Goal: Book appointment/travel/reservation

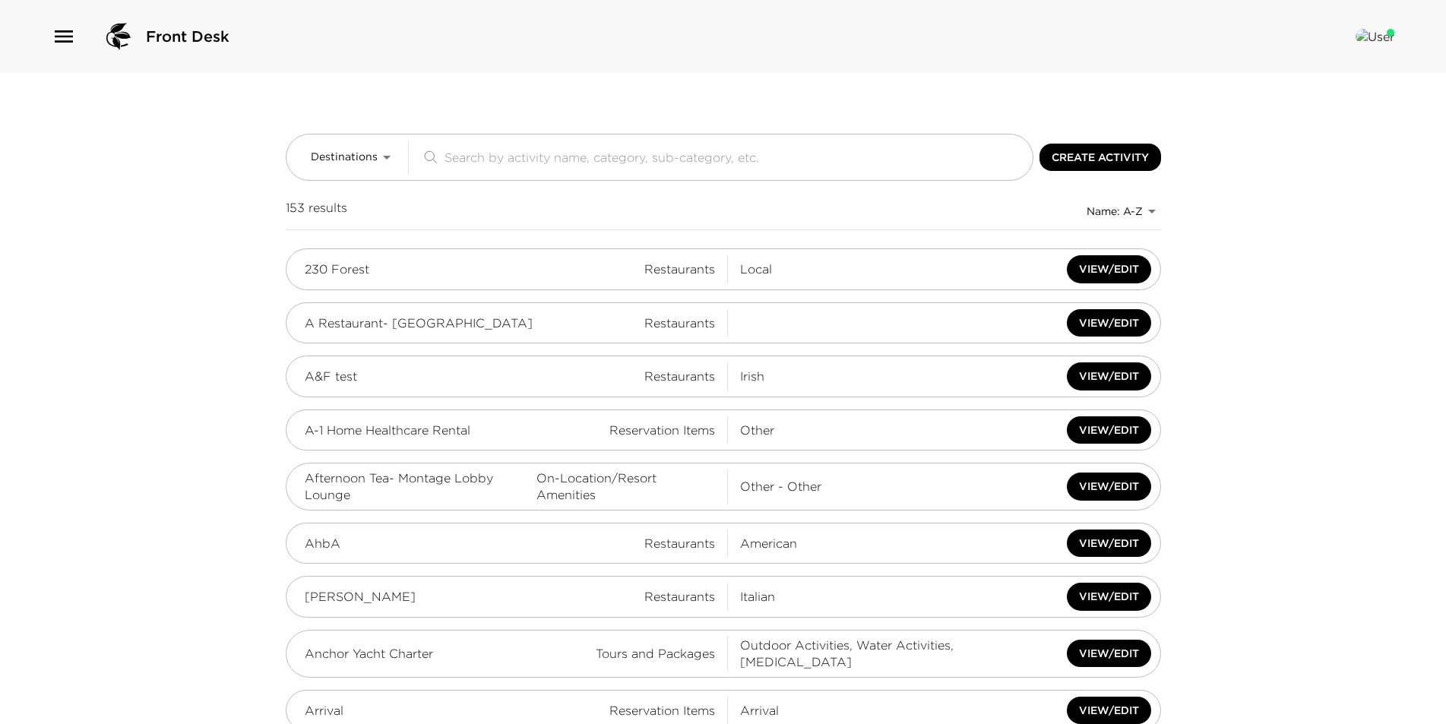
click at [47, 34] on div "Front Desk" at bounding box center [723, 36] width 1446 height 73
click at [62, 34] on icon "button" at bounding box center [64, 36] width 24 height 24
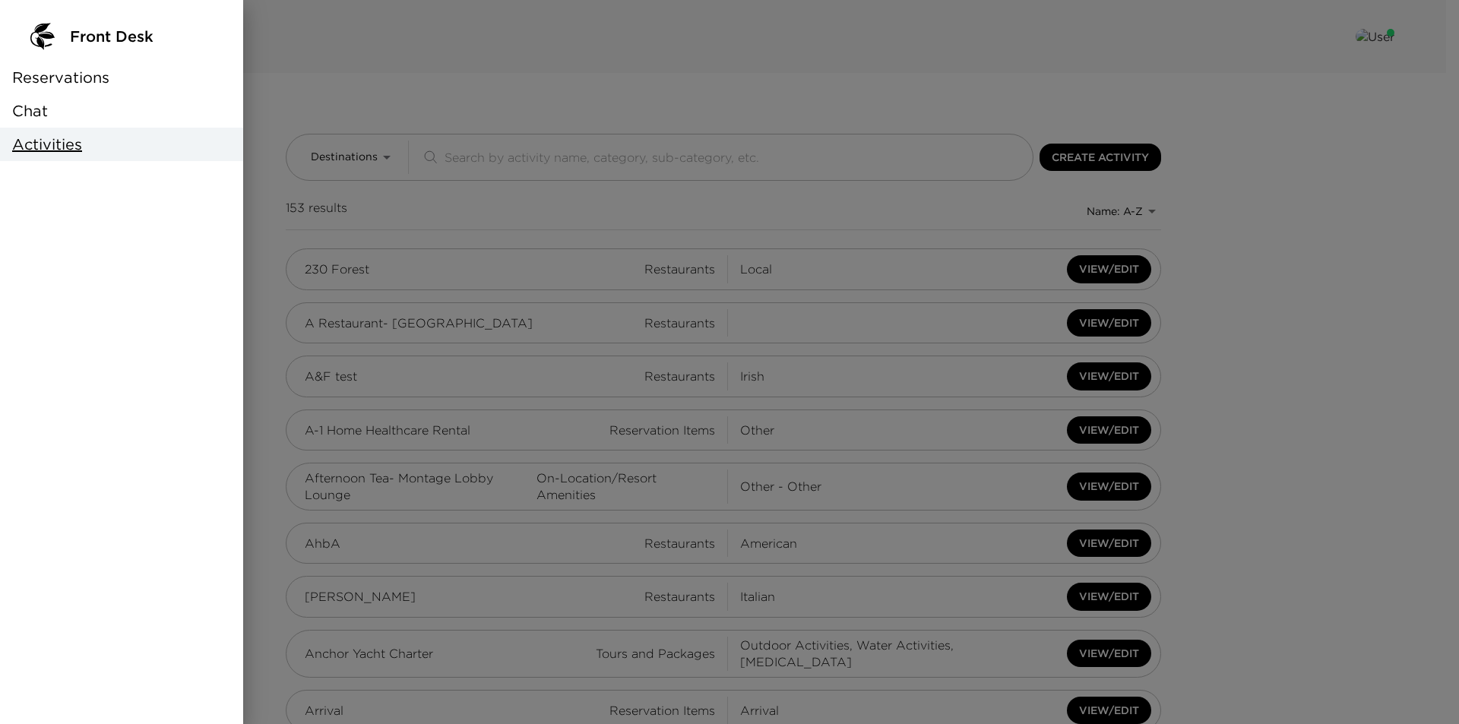
click at [56, 107] on div "Chat" at bounding box center [121, 110] width 243 height 33
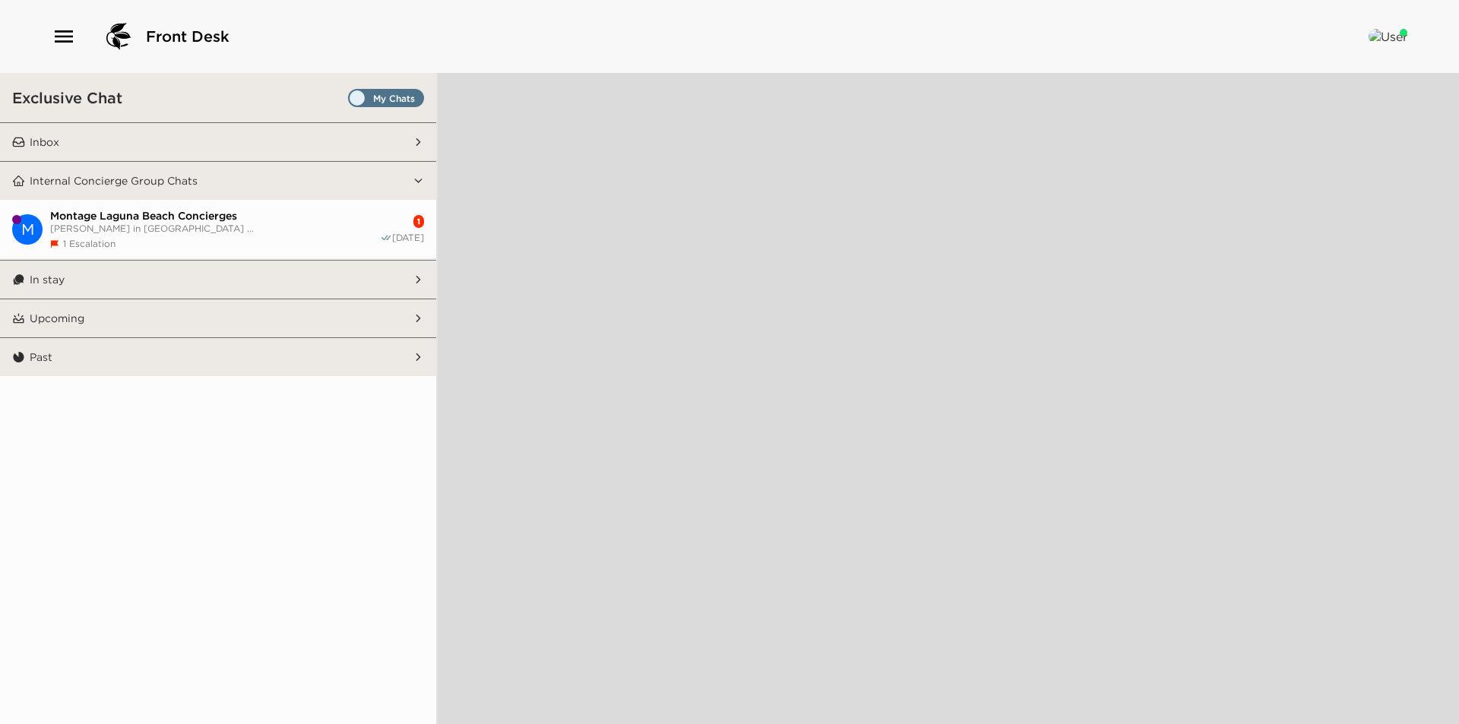
click at [125, 141] on button "Inbox" at bounding box center [218, 142] width 387 height 38
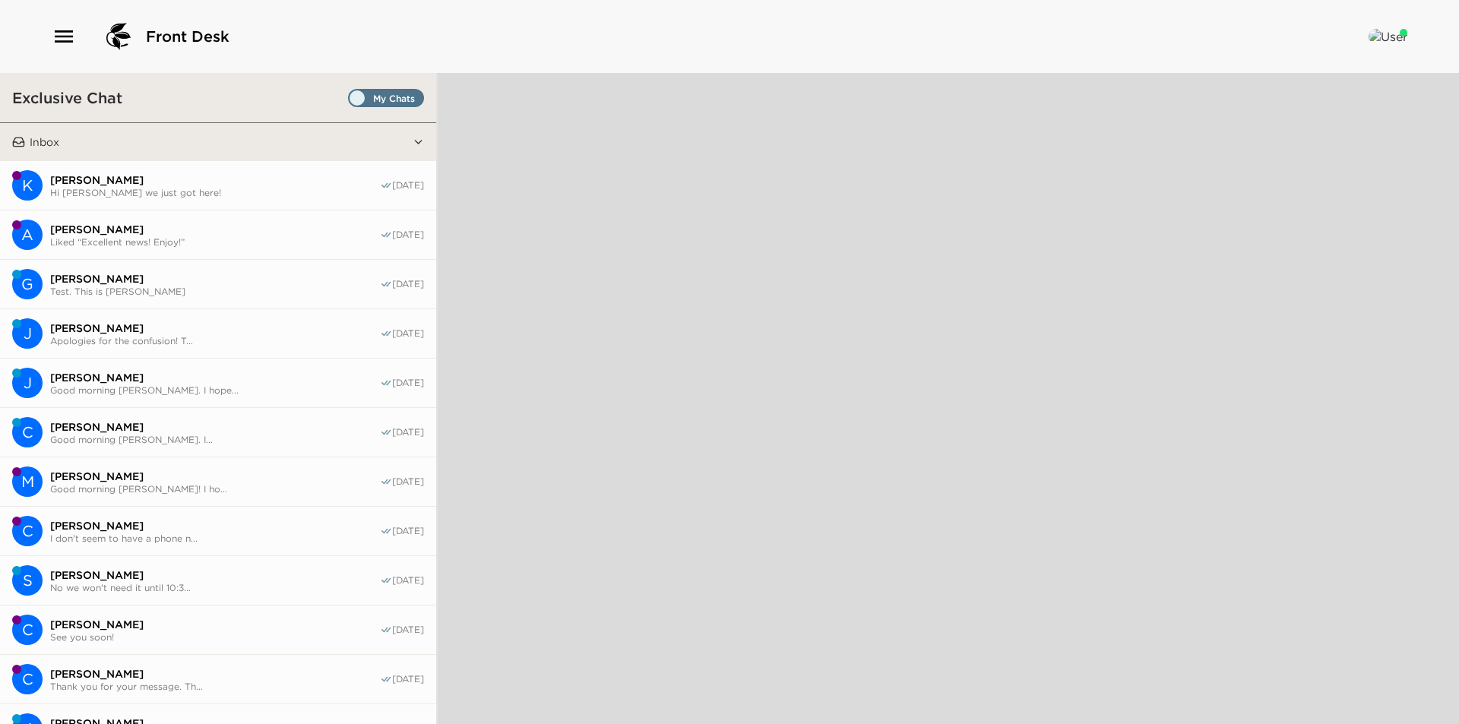
click at [139, 168] on button "K Kurtis Jang Hi Vanessa we just got here! 08/31/25" at bounding box center [218, 185] width 436 height 49
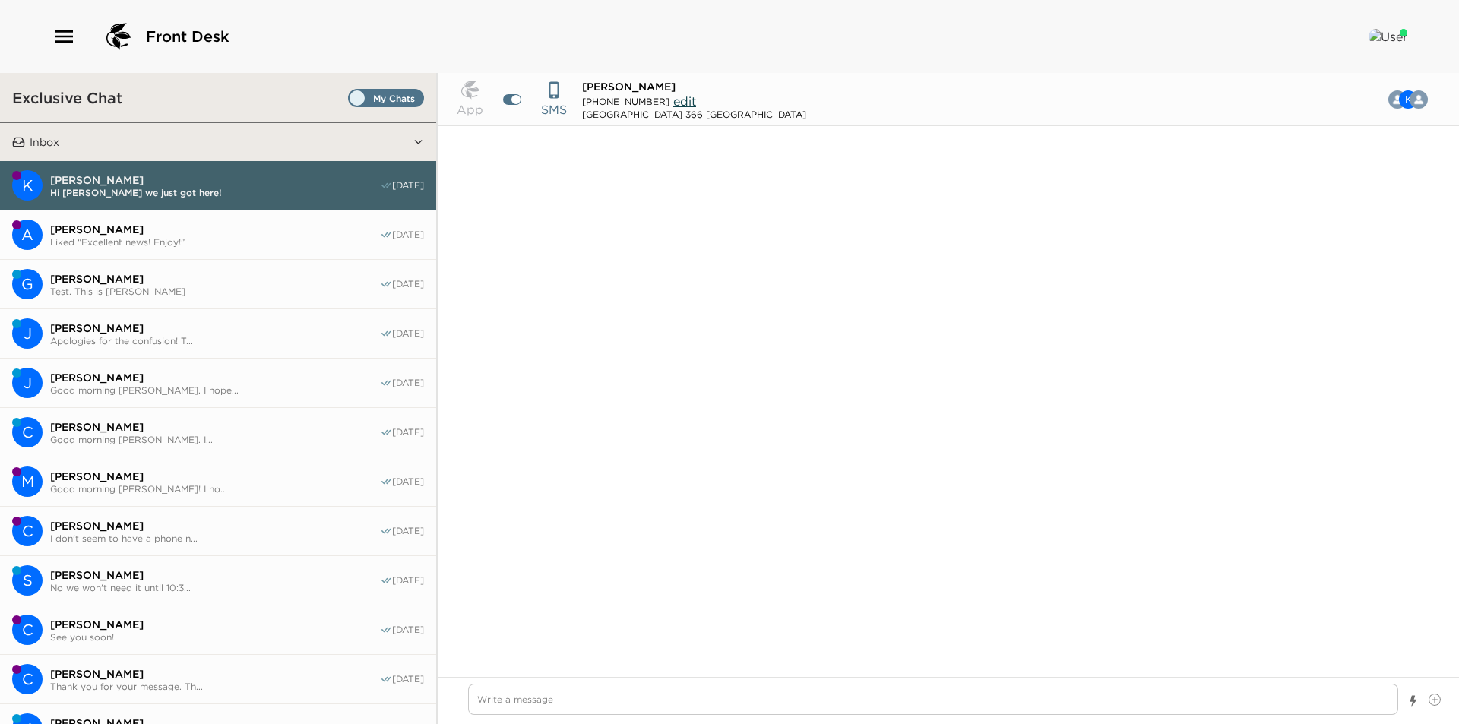
type input "(773) 796-0410"
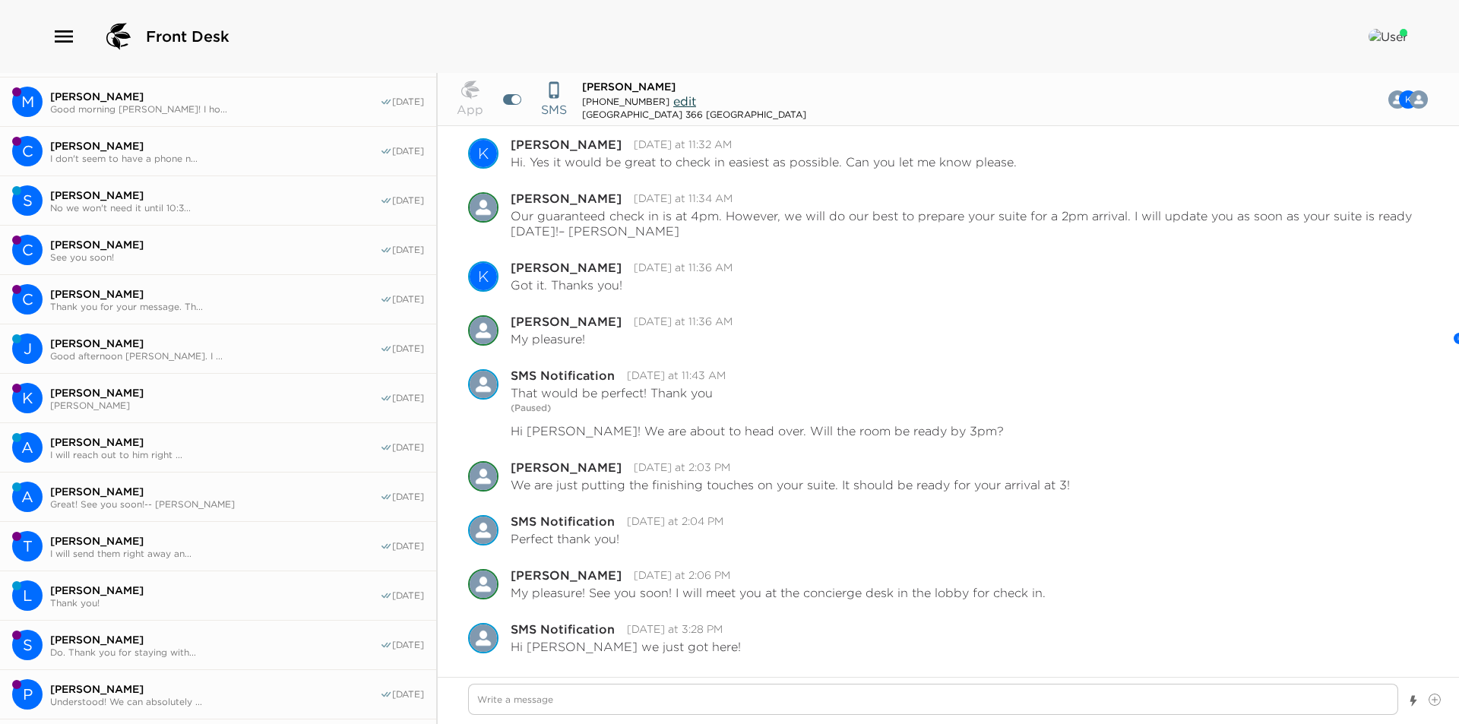
scroll to position [885, 0]
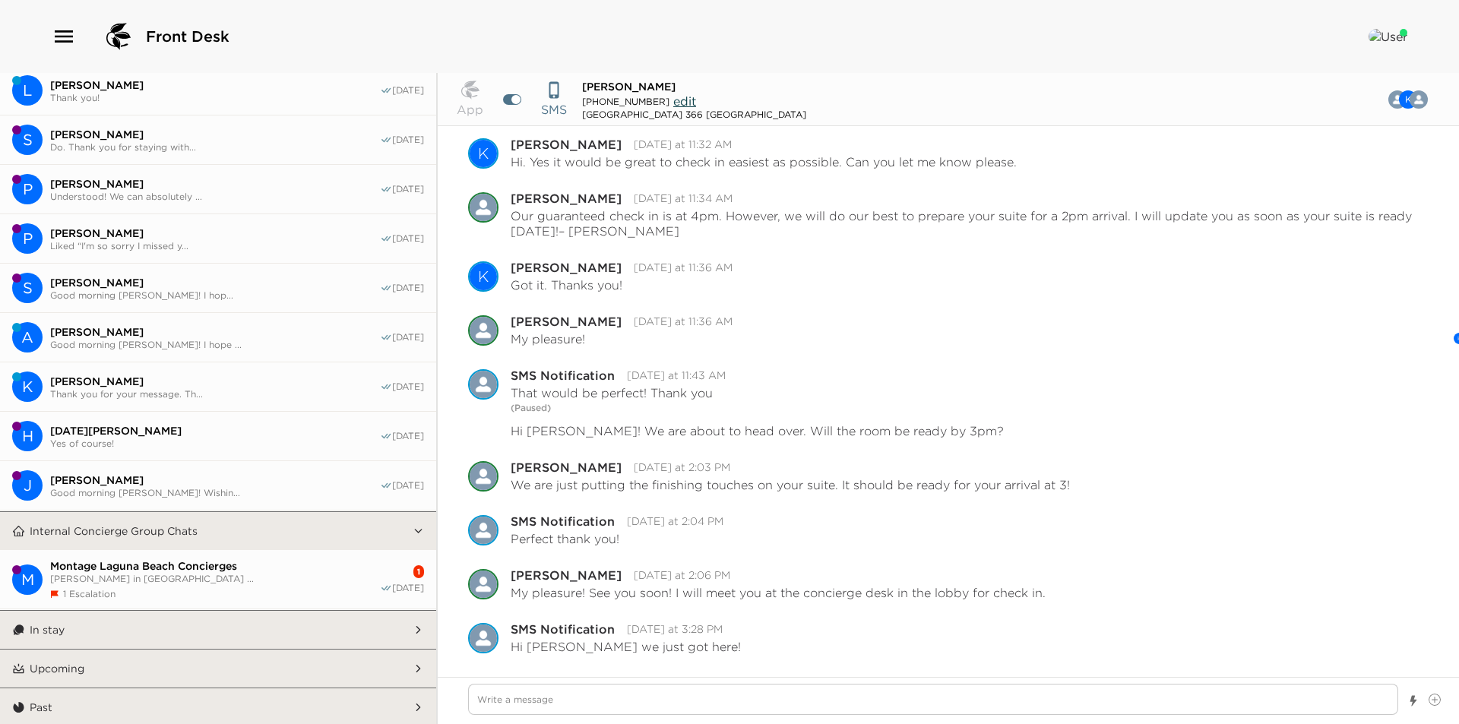
click at [217, 561] on span "Montage Laguna Beach Concierges" at bounding box center [215, 566] width 330 height 14
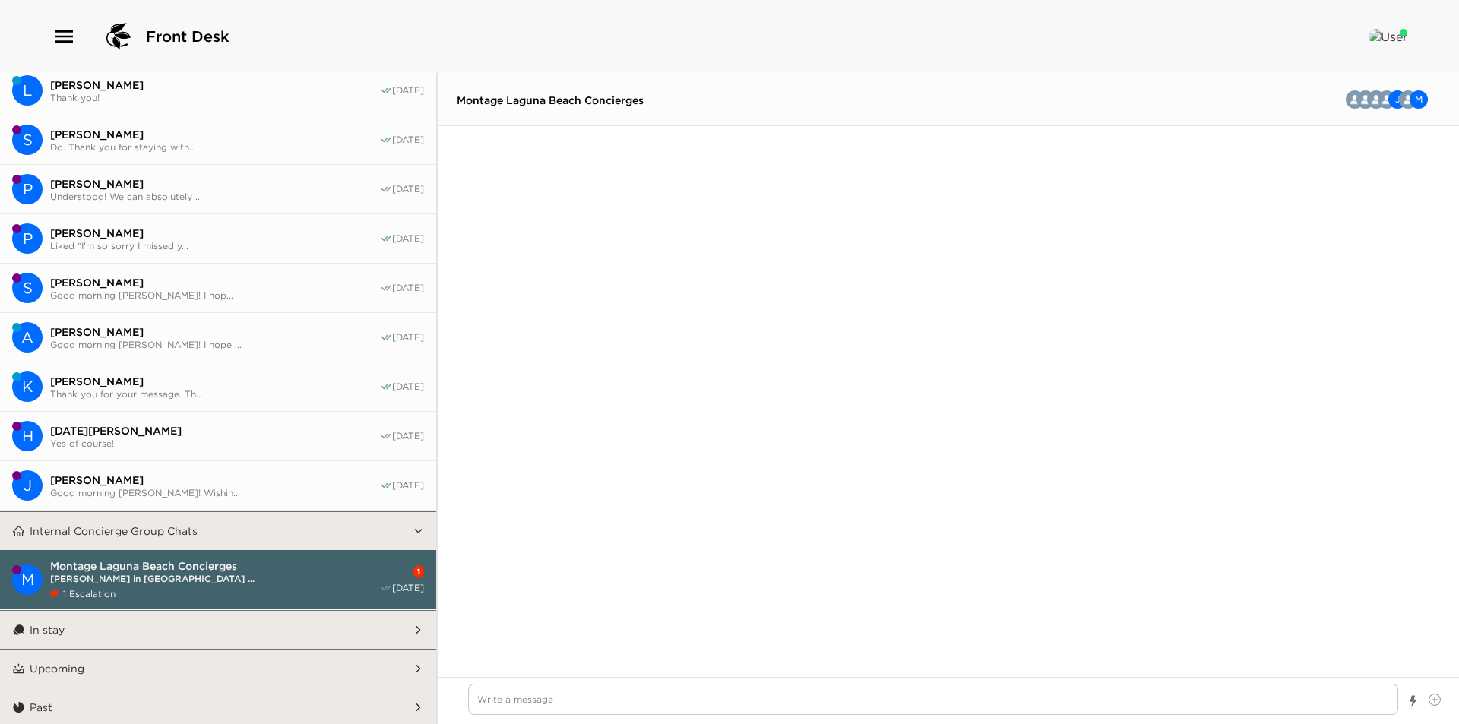
scroll to position [3116, 0]
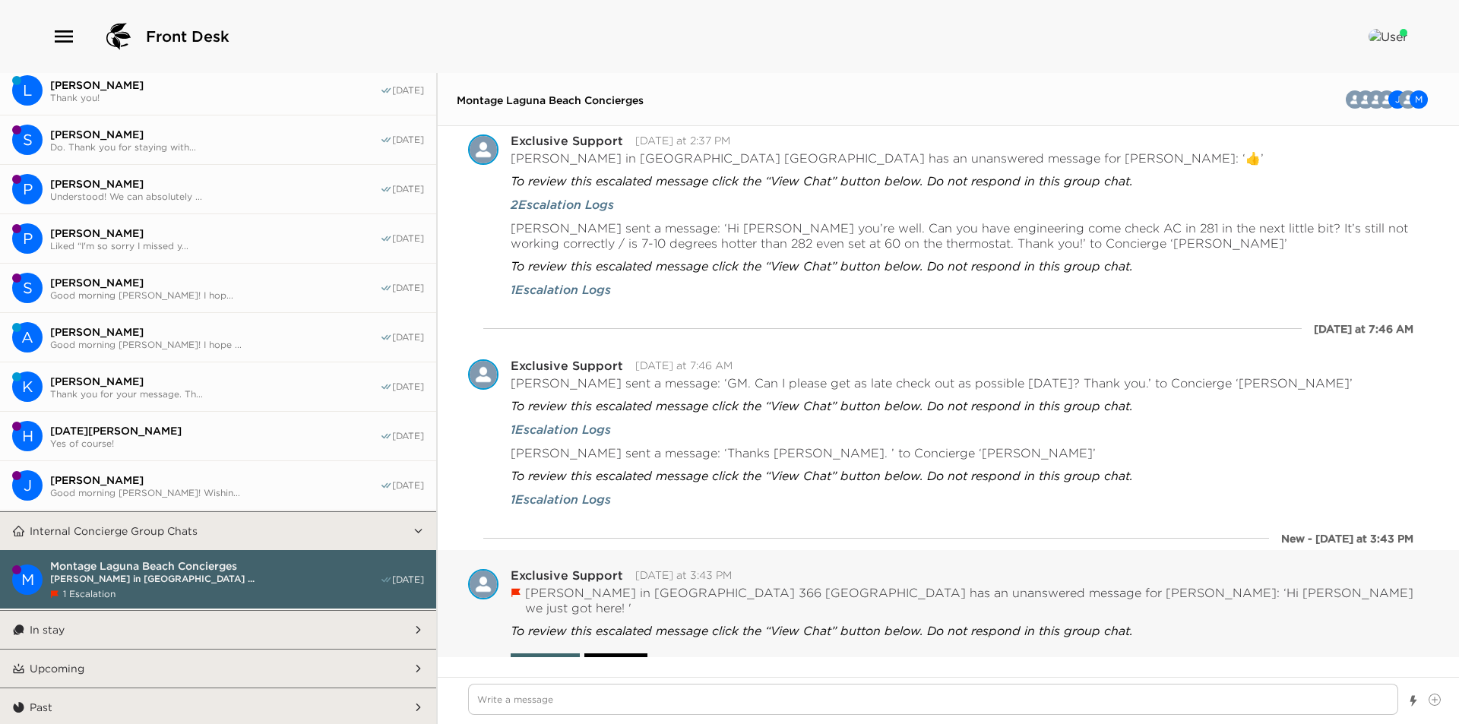
click at [638, 653] on button "Resolved" at bounding box center [615, 663] width 63 height 21
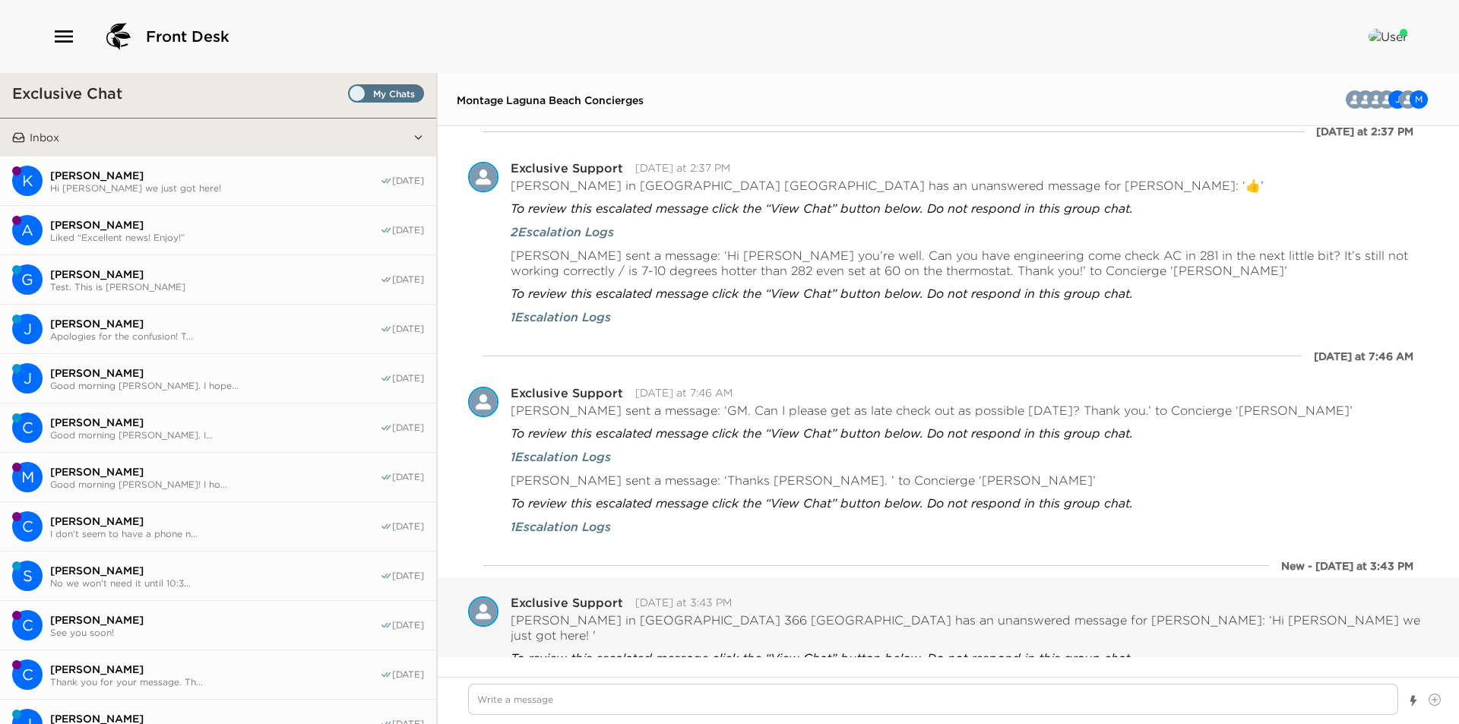
scroll to position [0, 0]
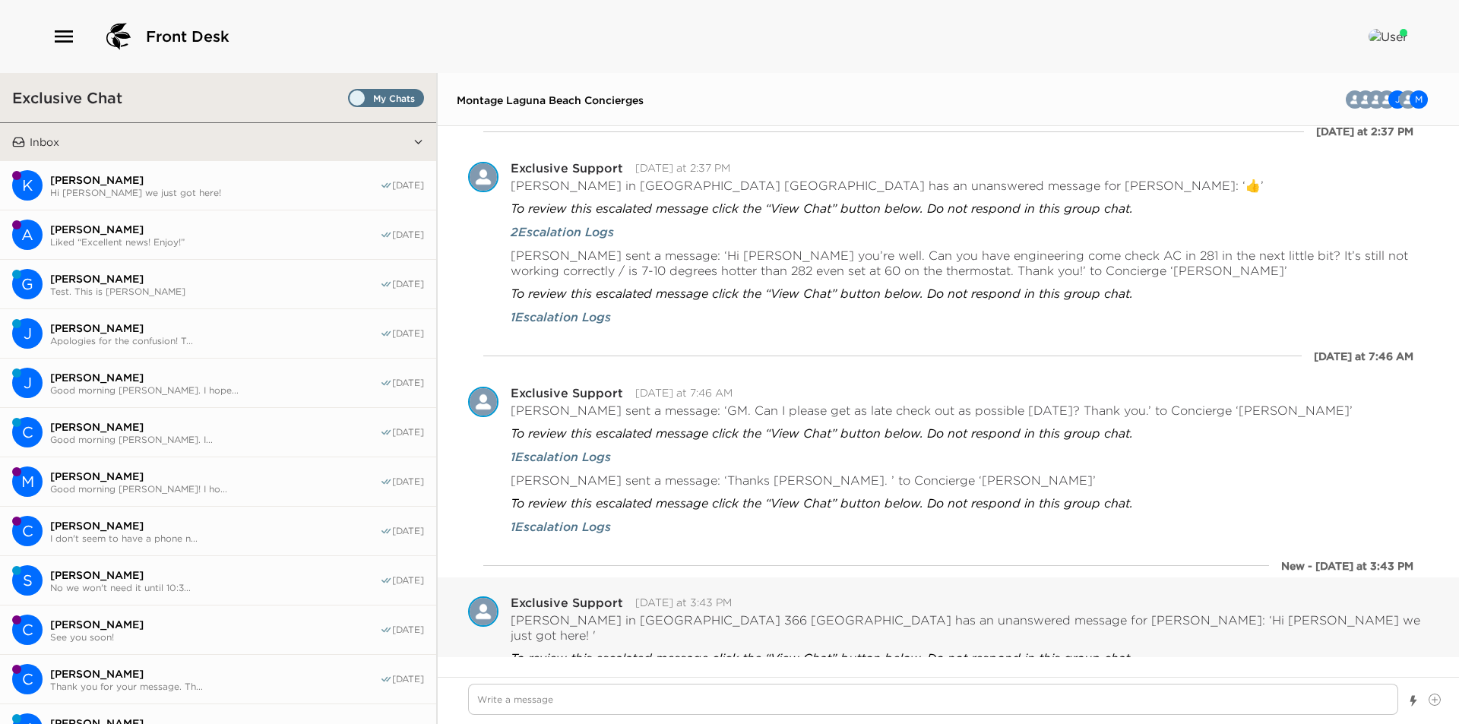
click at [377, 98] on span "Set all destinations" at bounding box center [386, 102] width 76 height 18
click at [351, 101] on input "Set all destinations" at bounding box center [351, 101] width 0 height 0
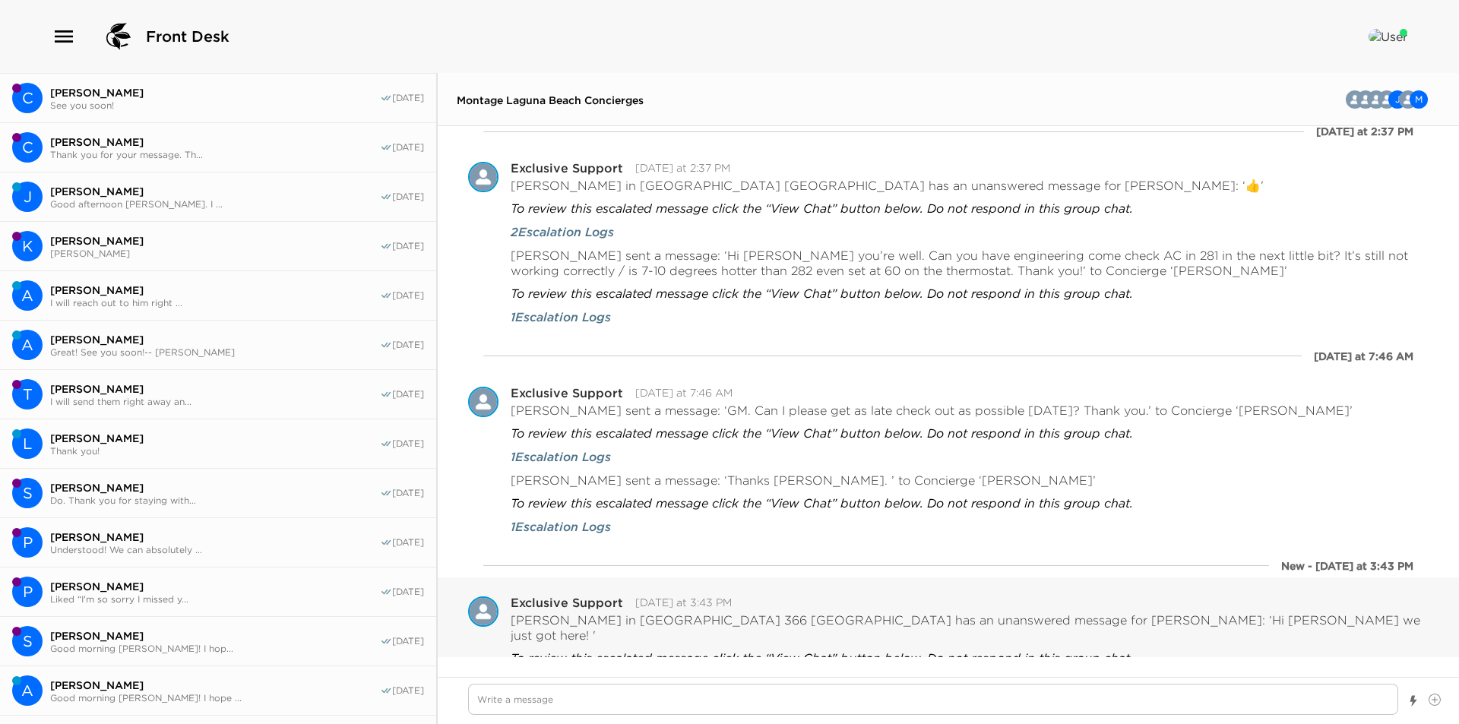
scroll to position [877, 0]
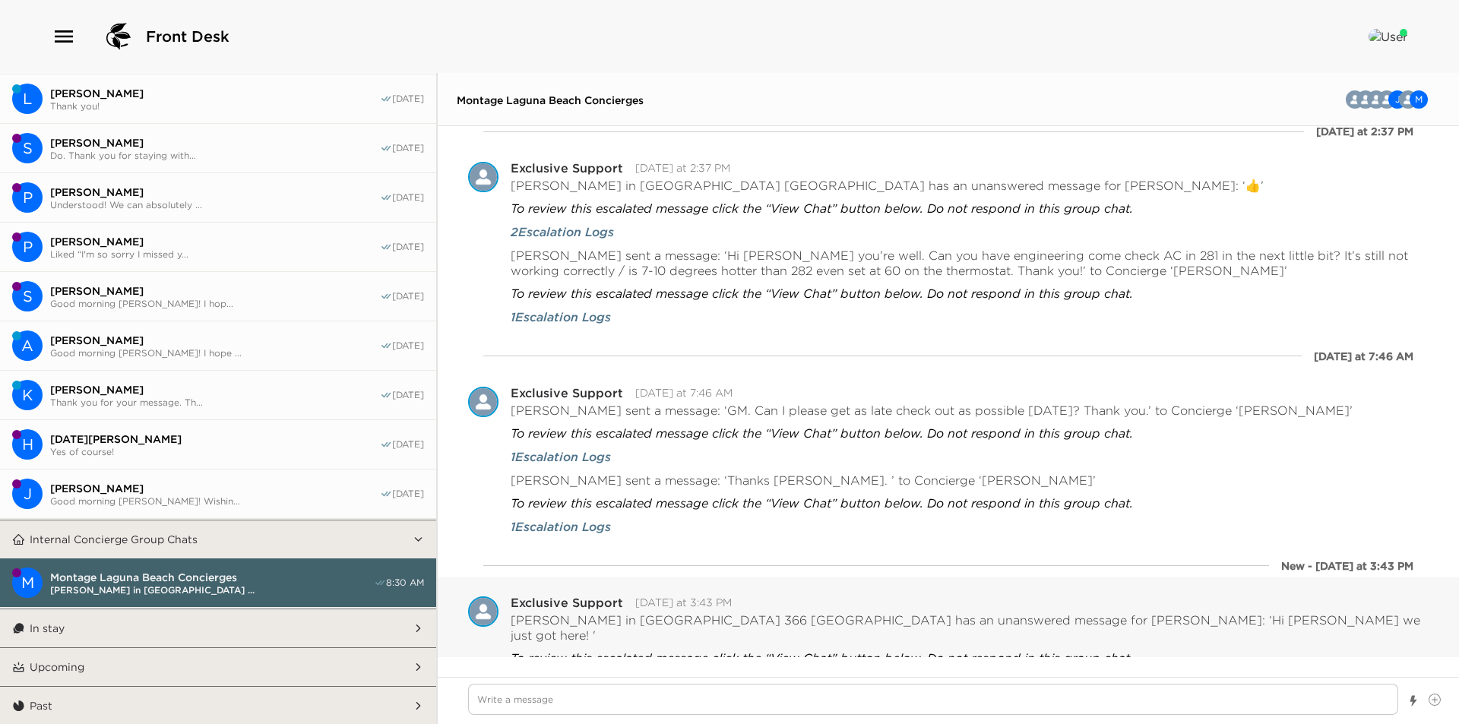
click at [128, 632] on button "In stay" at bounding box center [218, 628] width 387 height 38
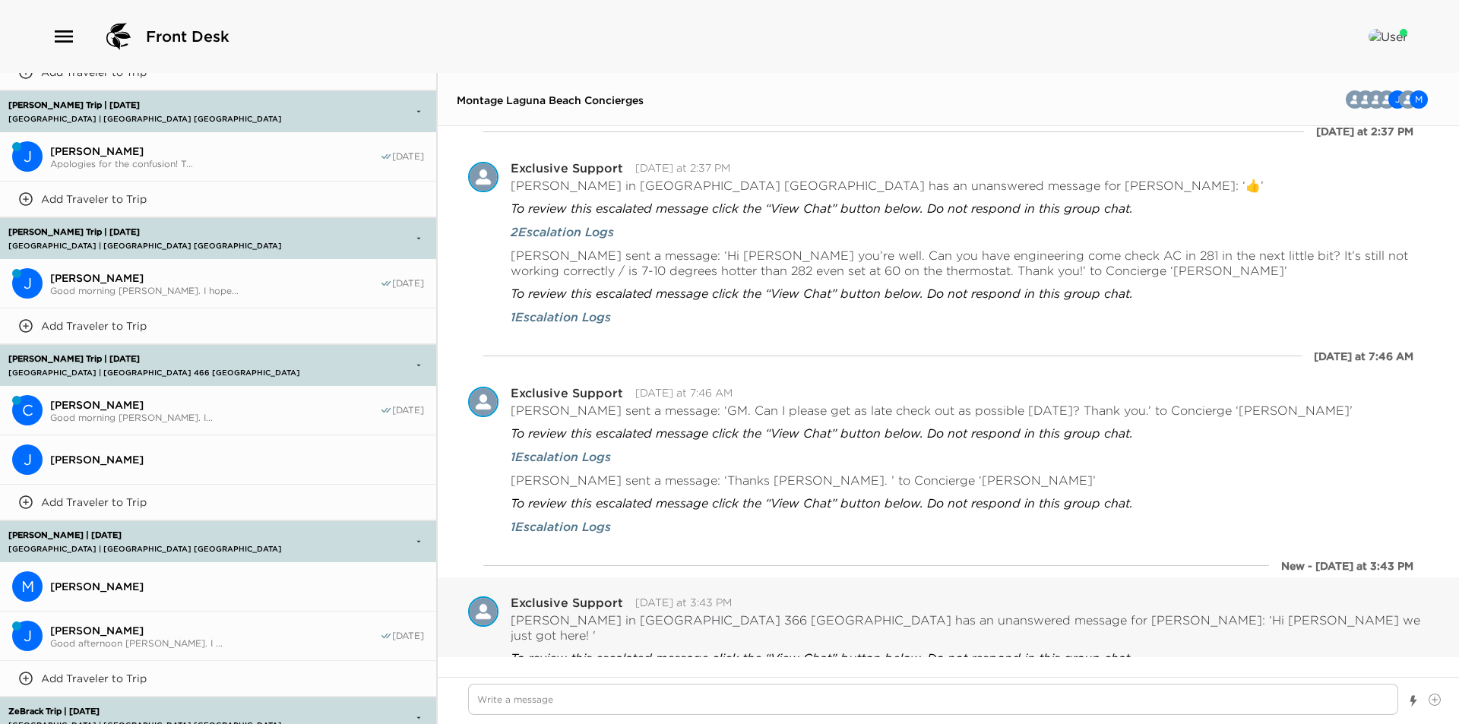
scroll to position [1940, 0]
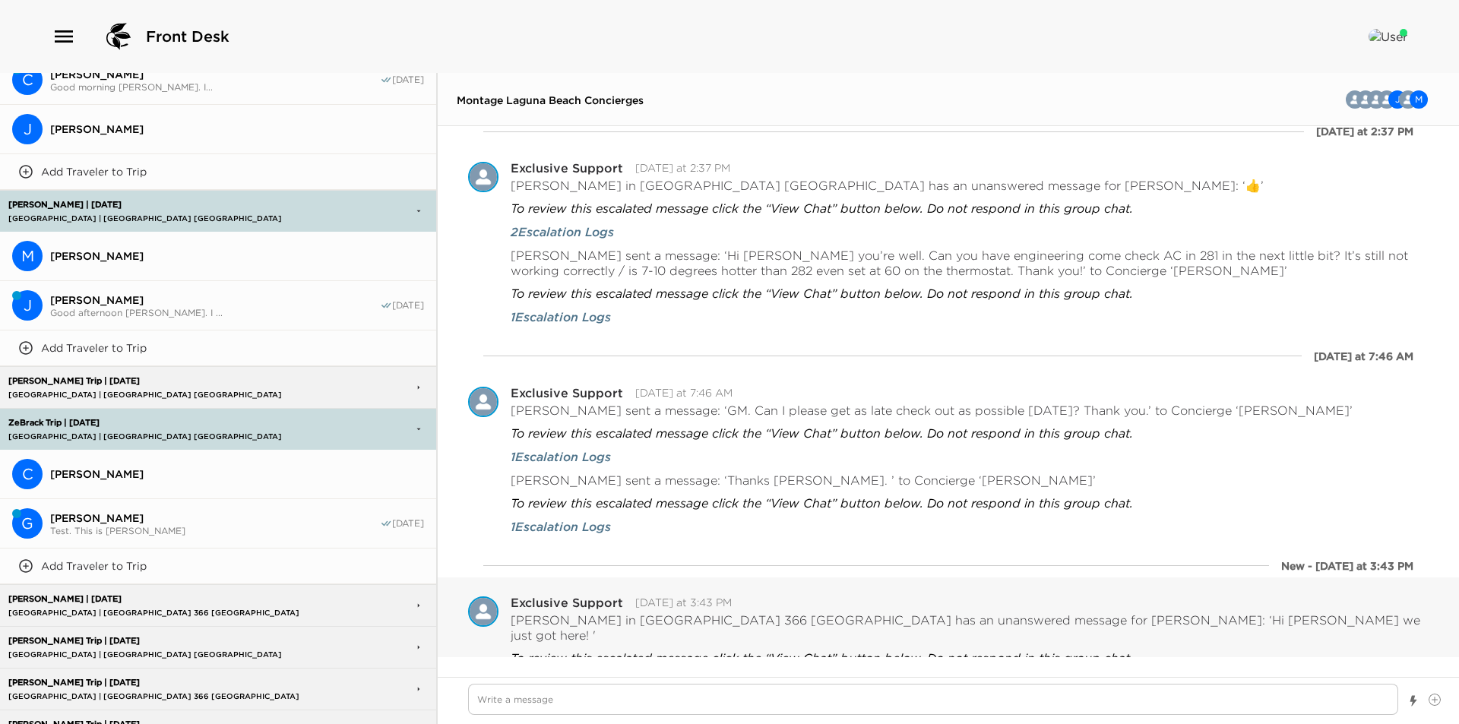
type textarea "x"
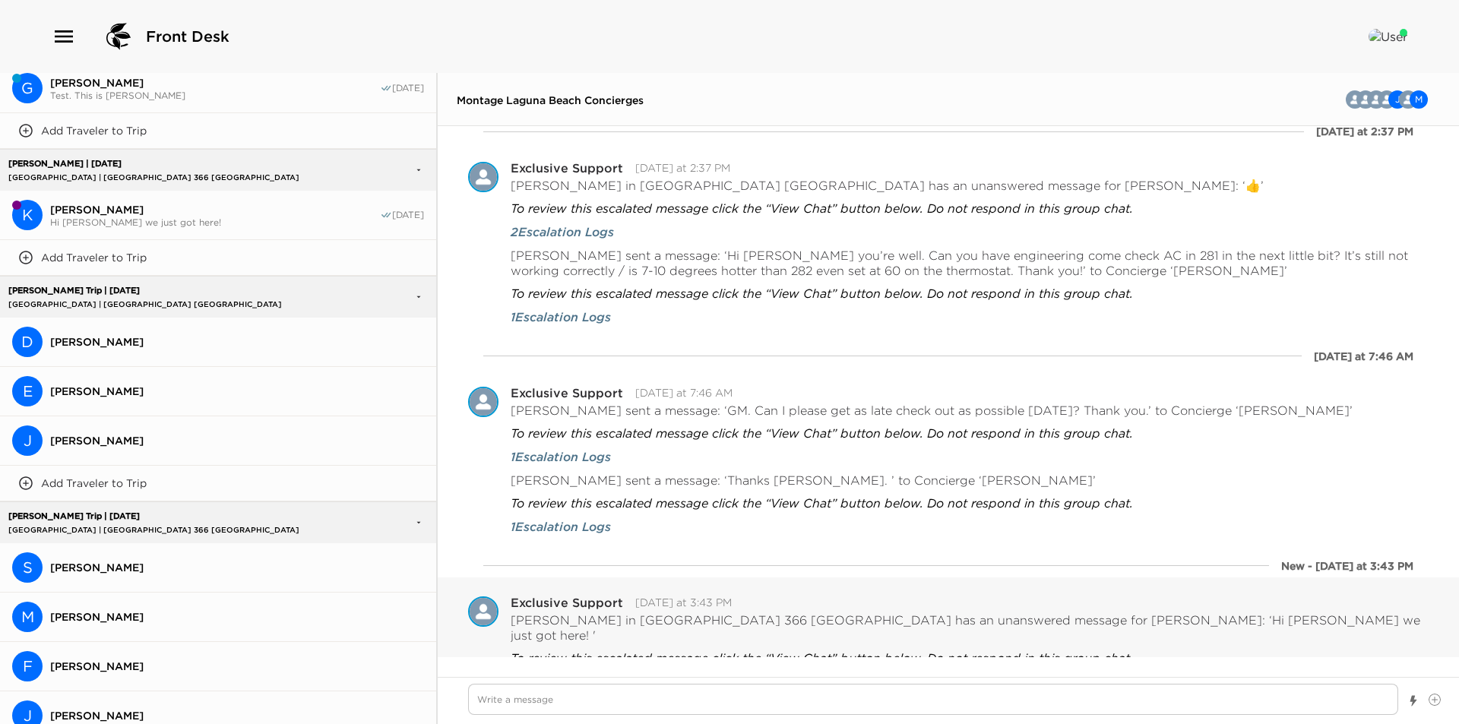
scroll to position [2560, 0]
click at [106, 334] on span "David Einhorn" at bounding box center [237, 341] width 374 height 14
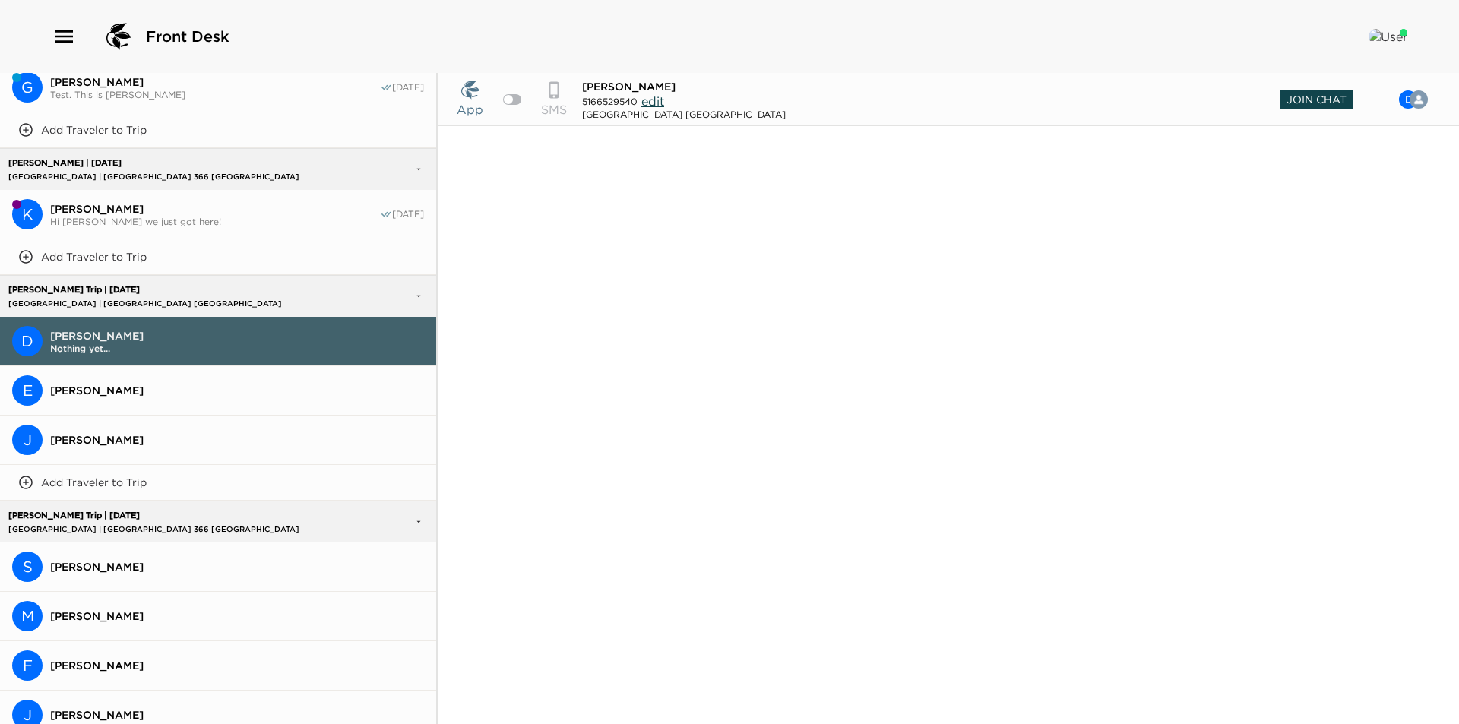
click at [1319, 106] on span "Join Chat" at bounding box center [1316, 100] width 72 height 20
click at [513, 94] on div at bounding box center [512, 99] width 18 height 11
checkbox input "true"
click at [141, 384] on span "Ellen Einhorn" at bounding box center [237, 391] width 374 height 14
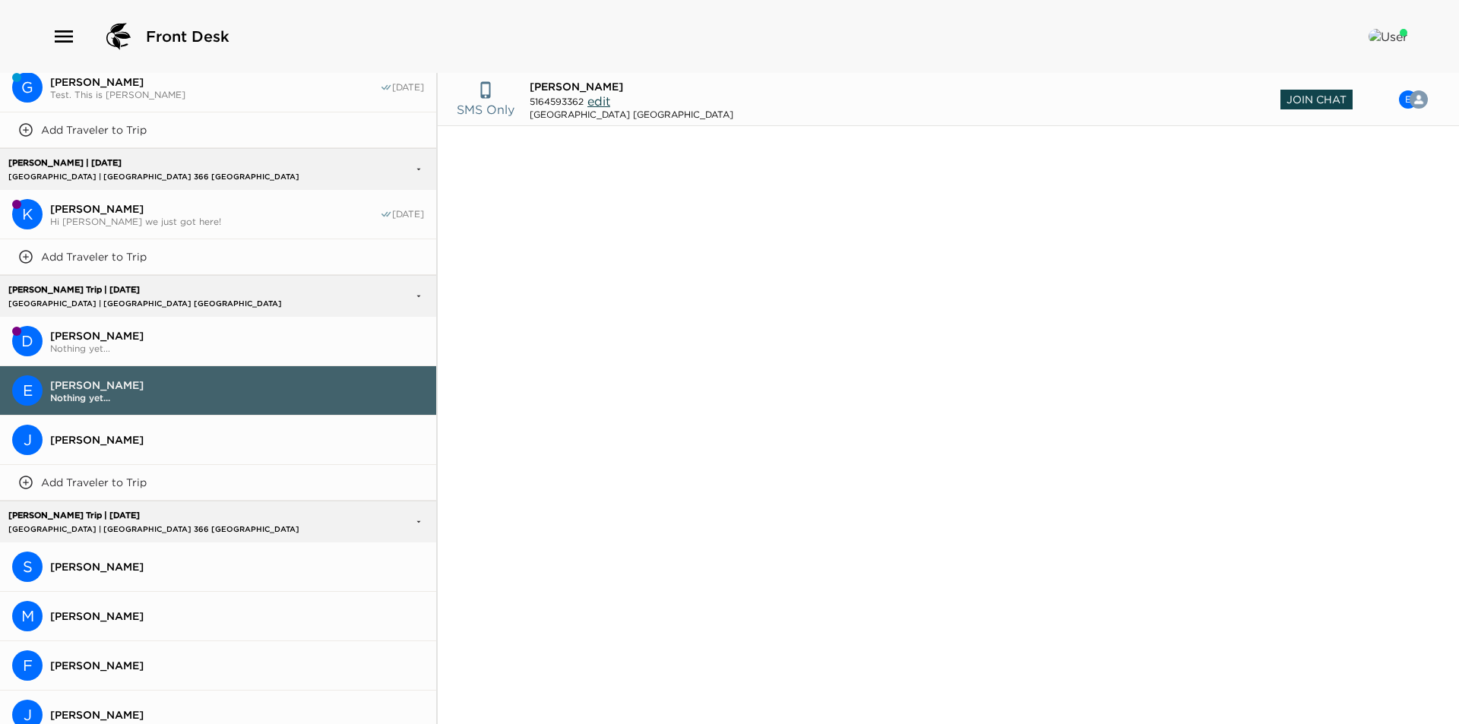
click at [1322, 100] on span "Join Chat" at bounding box center [1316, 100] width 72 height 20
click at [91, 416] on button "J Jessica Lefenfeld" at bounding box center [218, 440] width 436 height 49
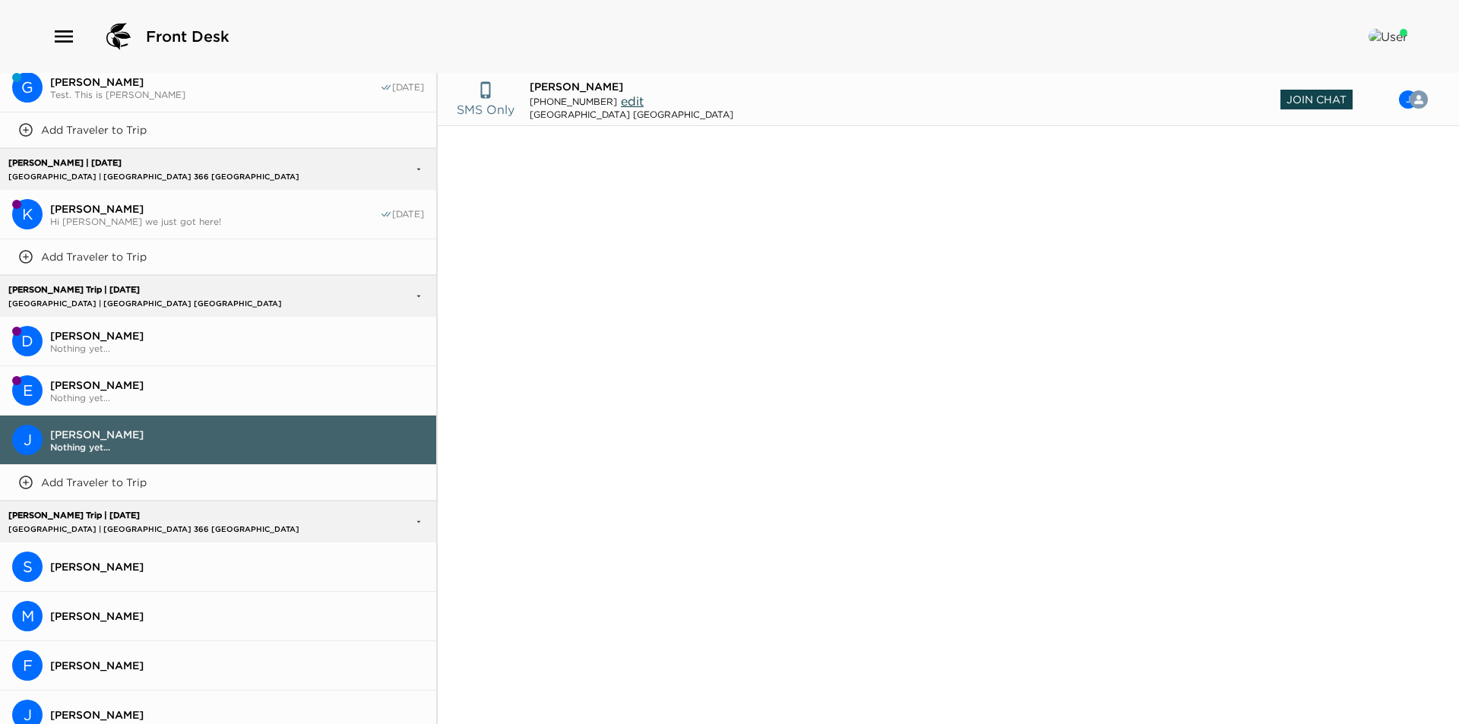
click at [1309, 102] on span "Join Chat" at bounding box center [1316, 100] width 72 height 20
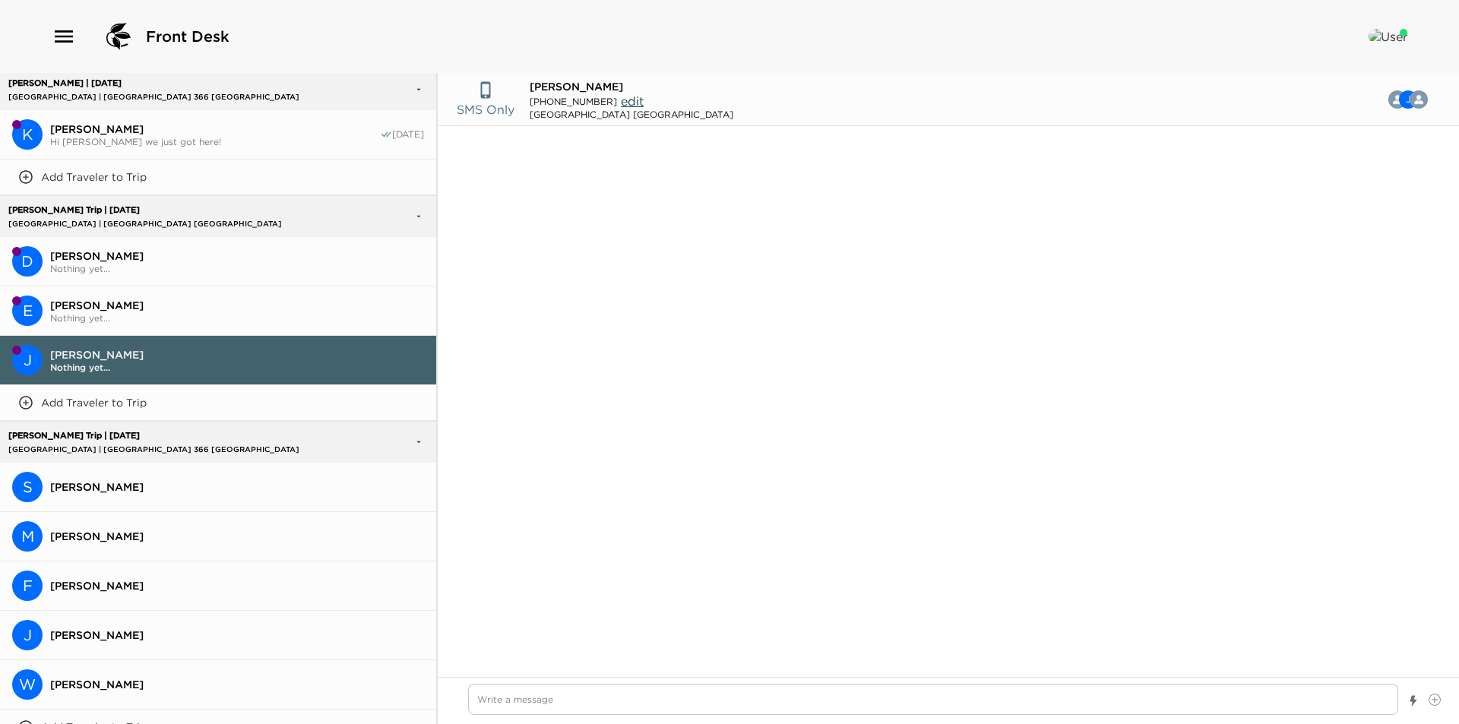
scroll to position [2788, 0]
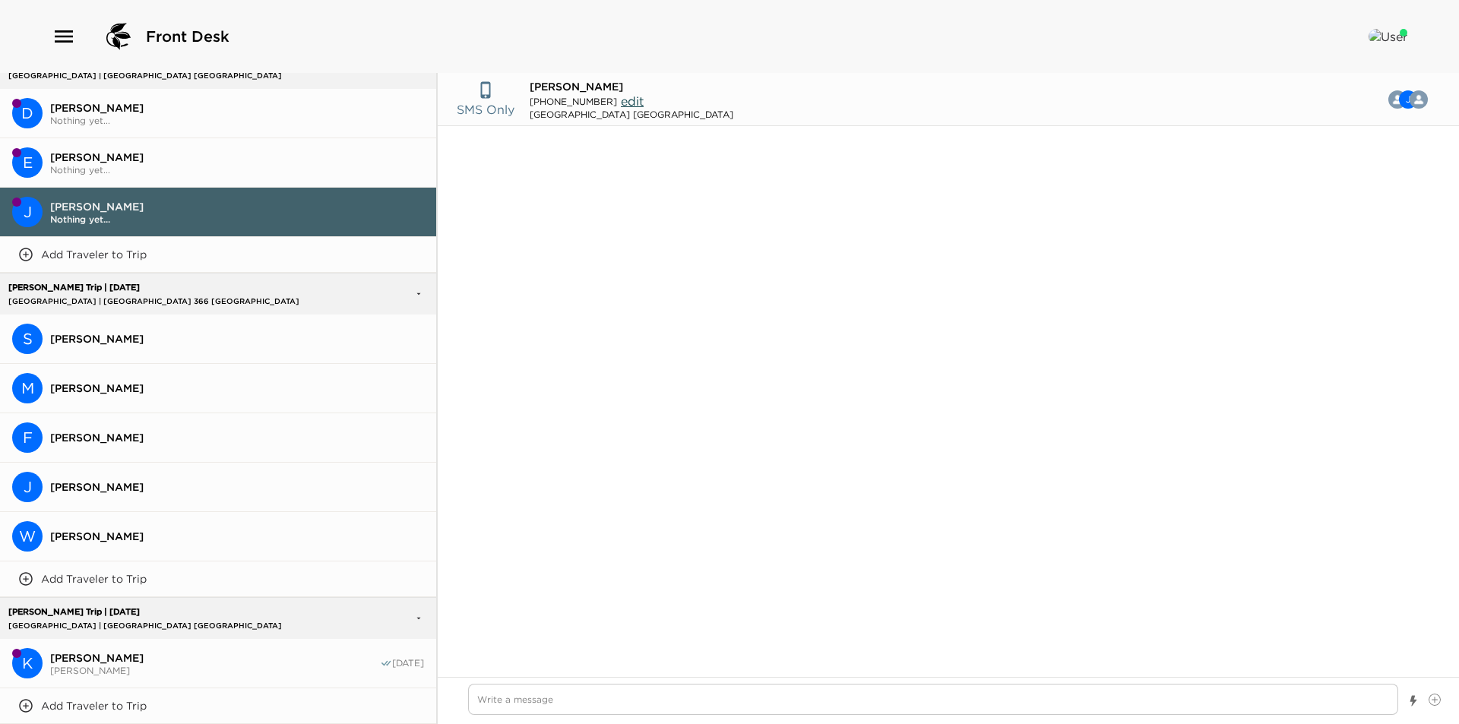
click at [134, 315] on button "S Sara Previte" at bounding box center [218, 339] width 436 height 49
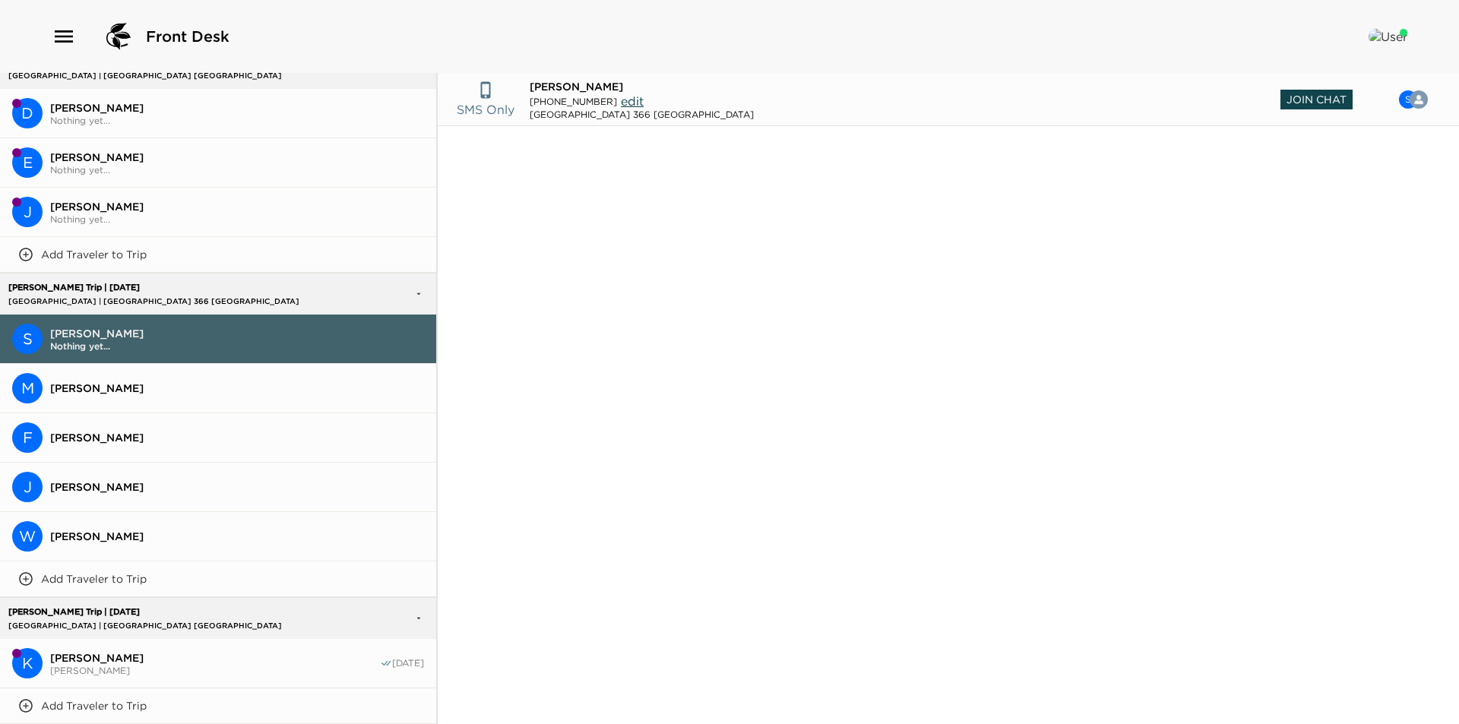
click at [1336, 101] on span "Join Chat" at bounding box center [1316, 100] width 72 height 20
click at [112, 364] on button "M Maria Russo" at bounding box center [218, 388] width 436 height 49
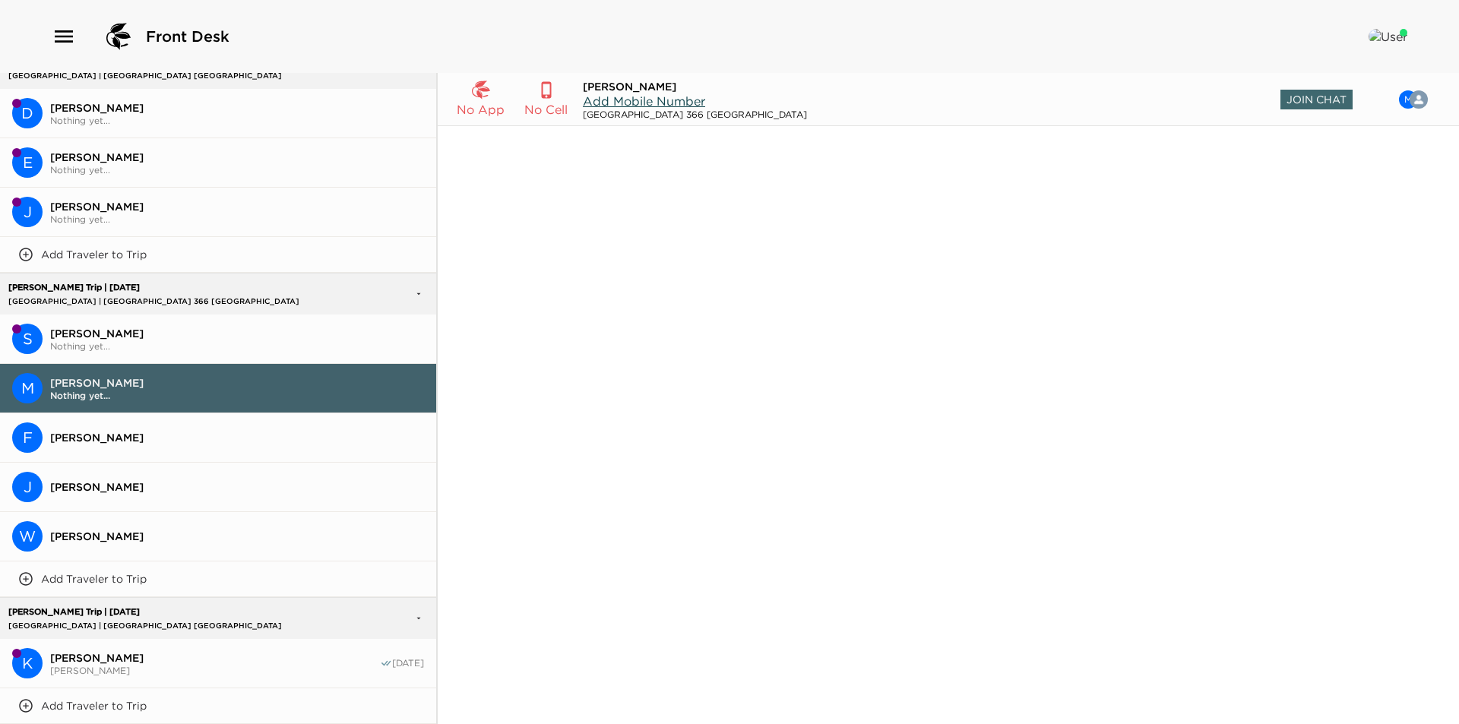
click at [122, 431] on span "Frank Russo" at bounding box center [237, 438] width 374 height 14
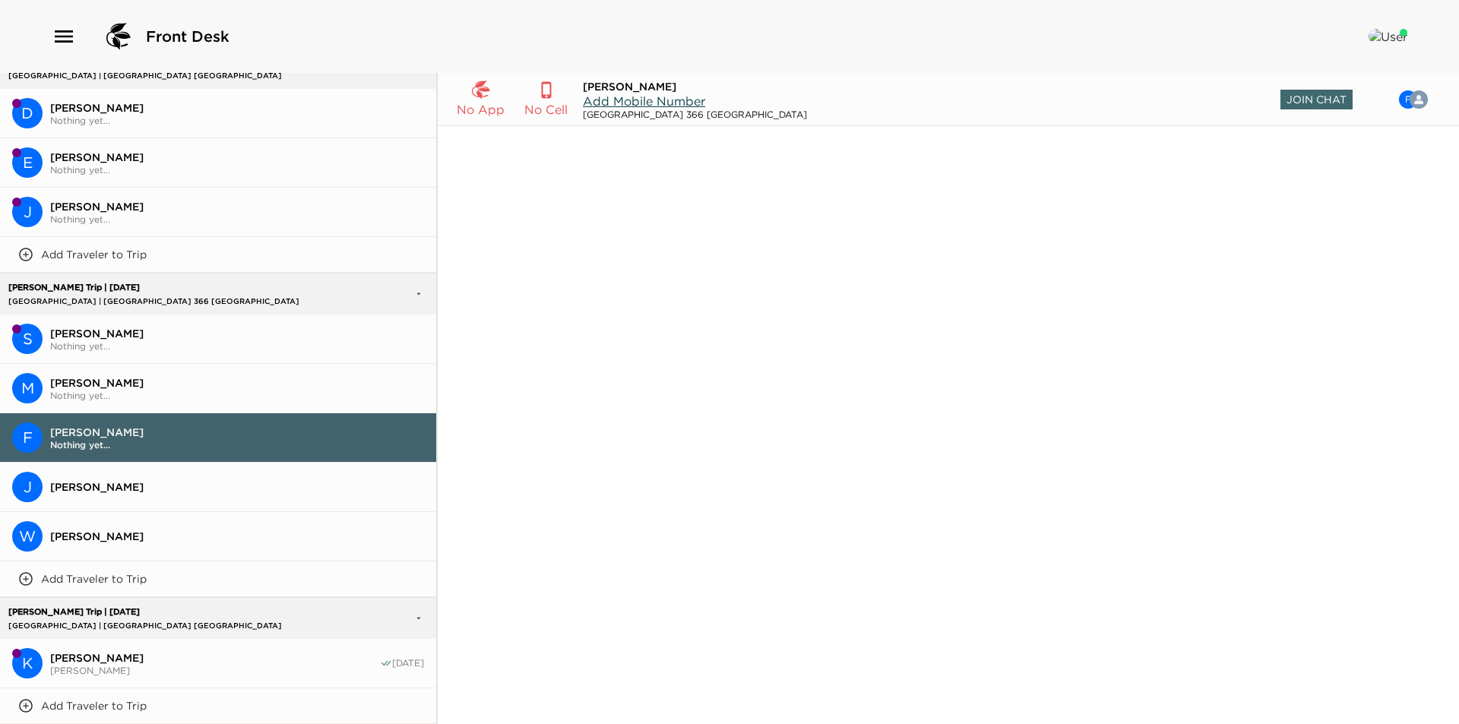
click at [124, 486] on button "J Joann Russo" at bounding box center [218, 487] width 436 height 49
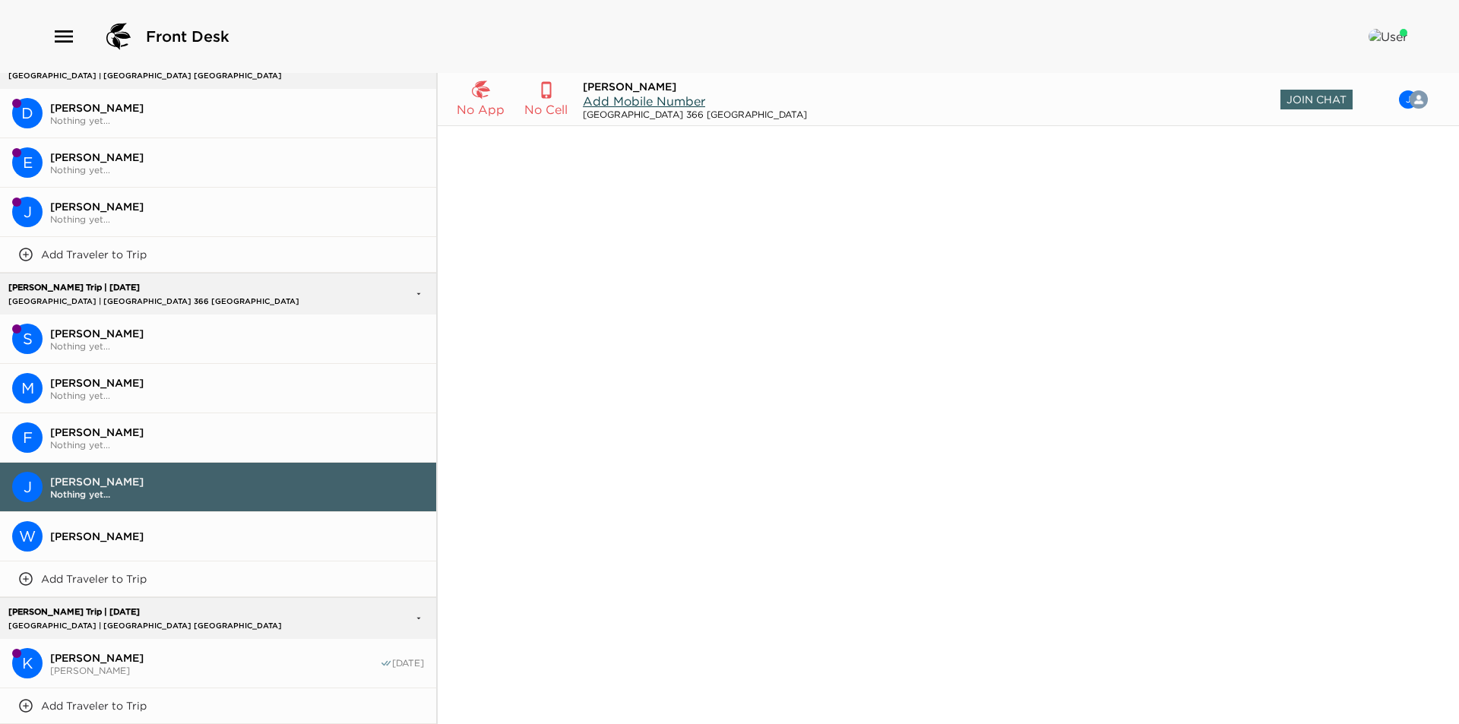
click at [130, 530] on span "William Previte" at bounding box center [237, 537] width 374 height 14
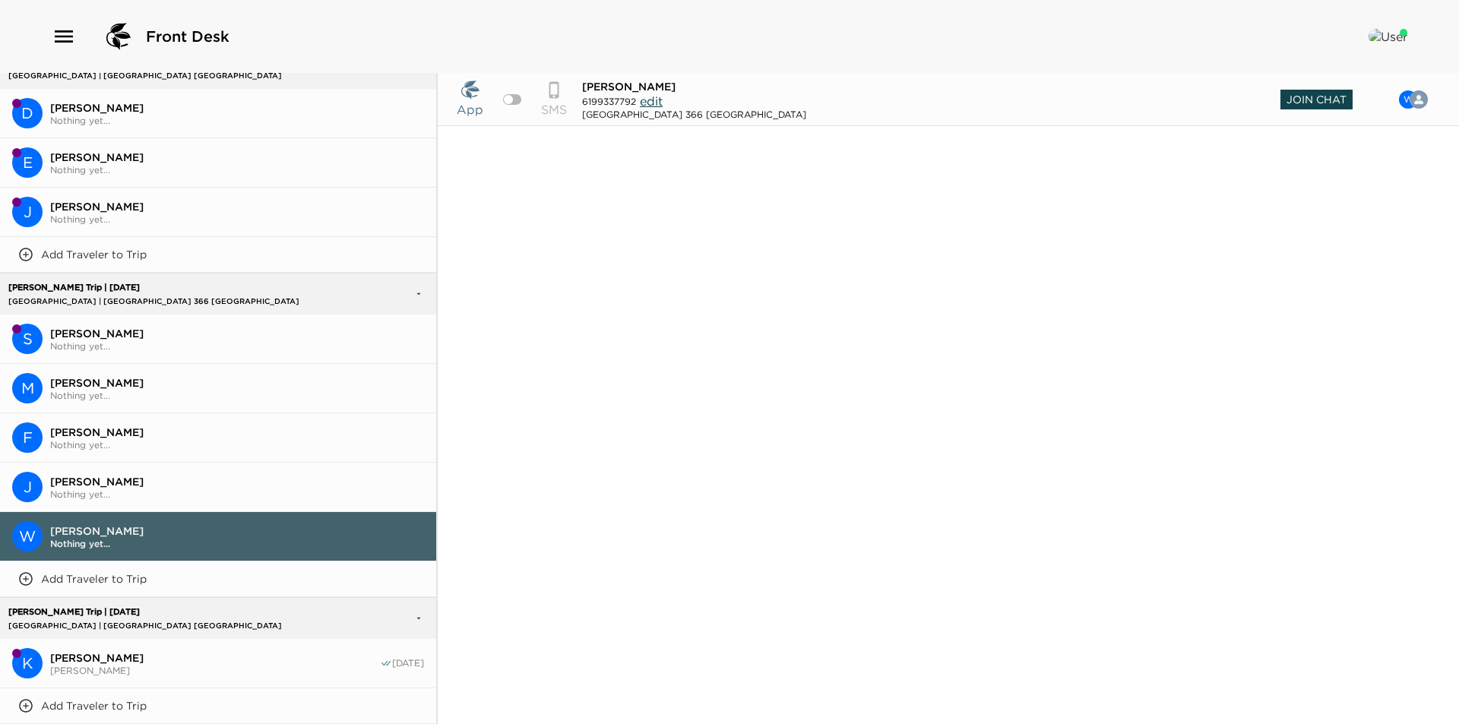
click at [1314, 96] on span "Join Chat" at bounding box center [1316, 100] width 72 height 20
type textarea "x"
click at [513, 96] on div at bounding box center [512, 99] width 18 height 11
checkbox input "true"
click at [144, 327] on span "Sara Previte" at bounding box center [237, 334] width 374 height 14
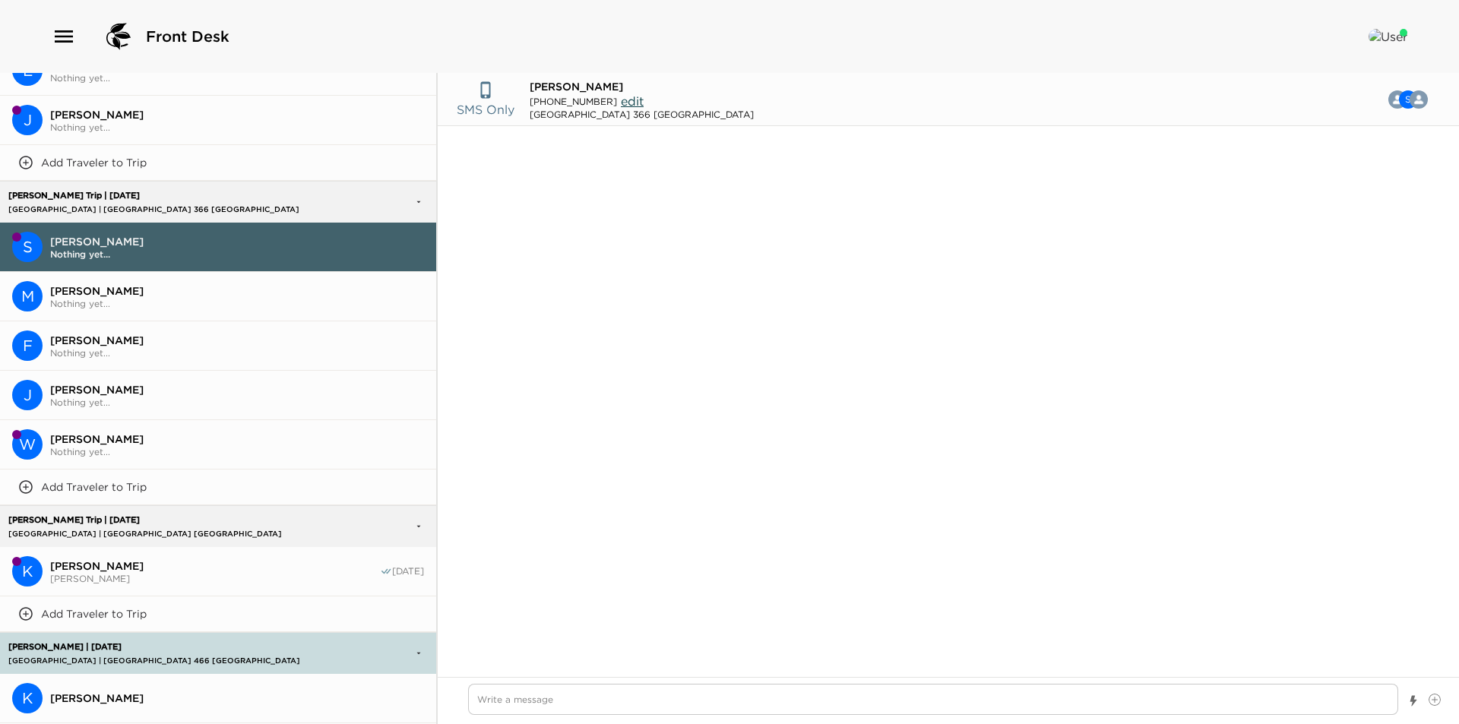
scroll to position [2974, 0]
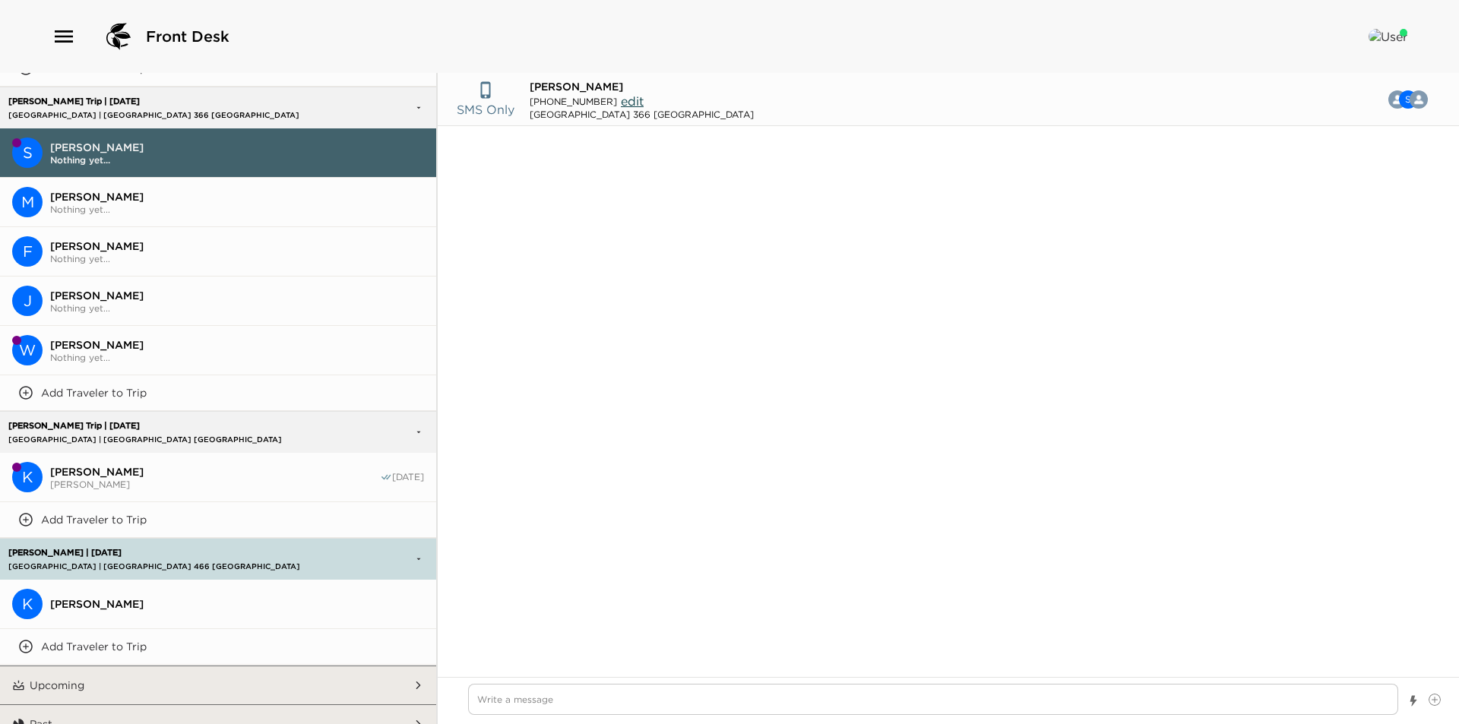
click at [58, 465] on span "Beth Kerley" at bounding box center [215, 472] width 330 height 14
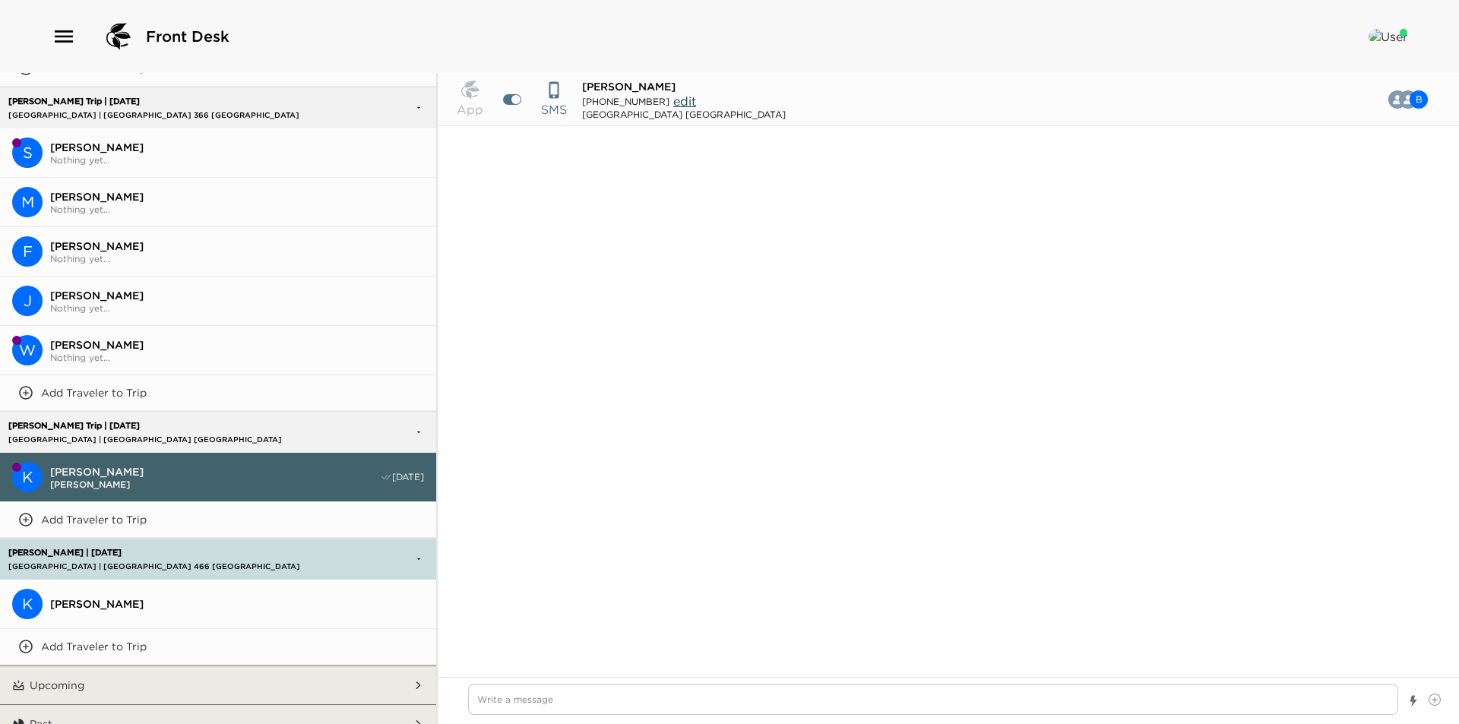
scroll to position [1232, 0]
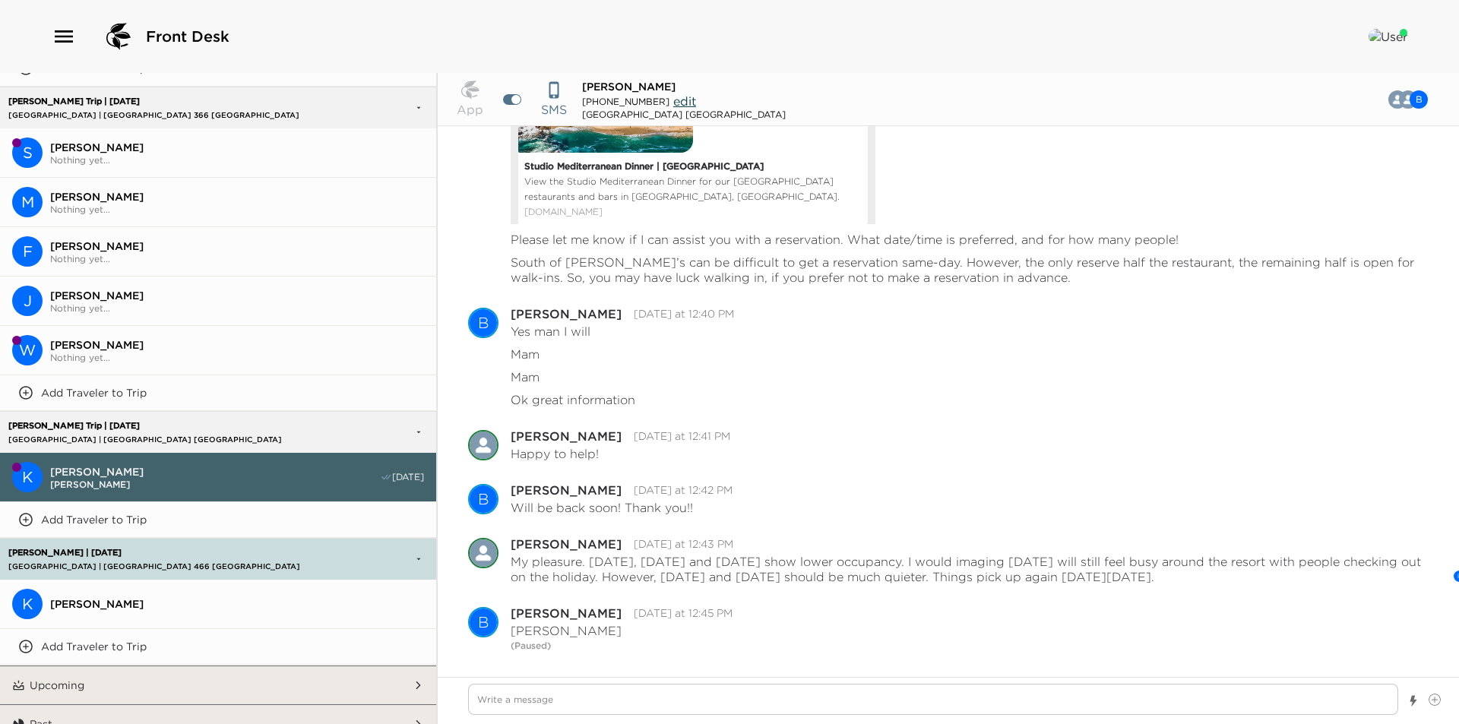
click at [103, 580] on button "K Kurtis Jang" at bounding box center [218, 604] width 436 height 49
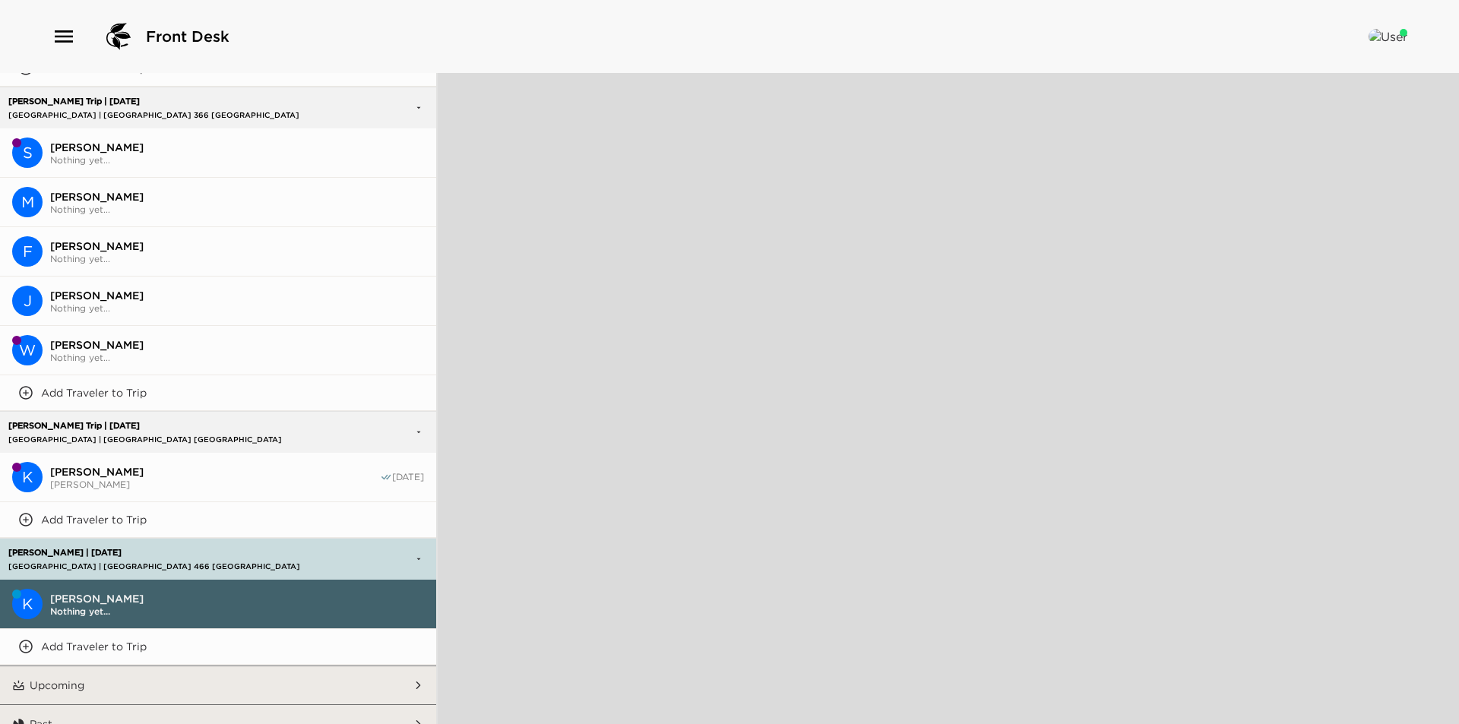
type textarea "x"
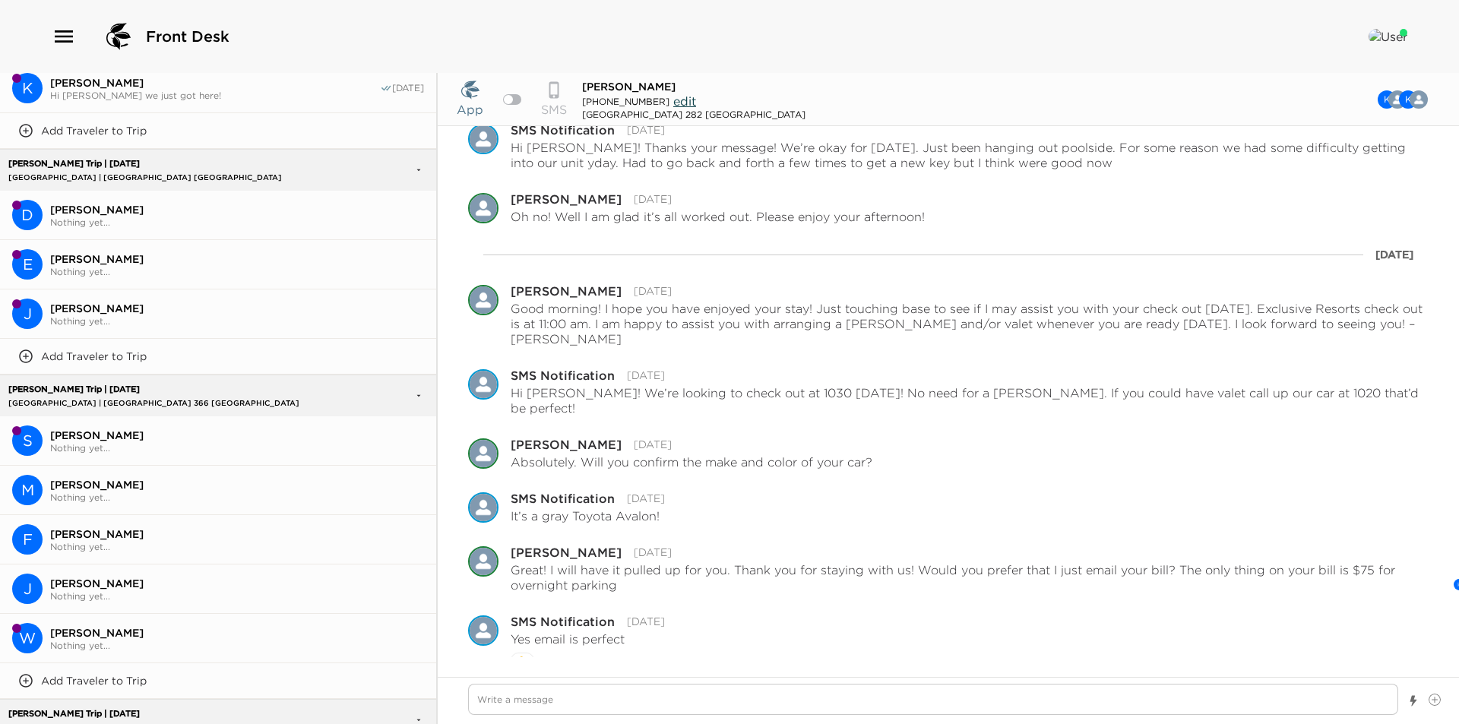
scroll to position [2671, 0]
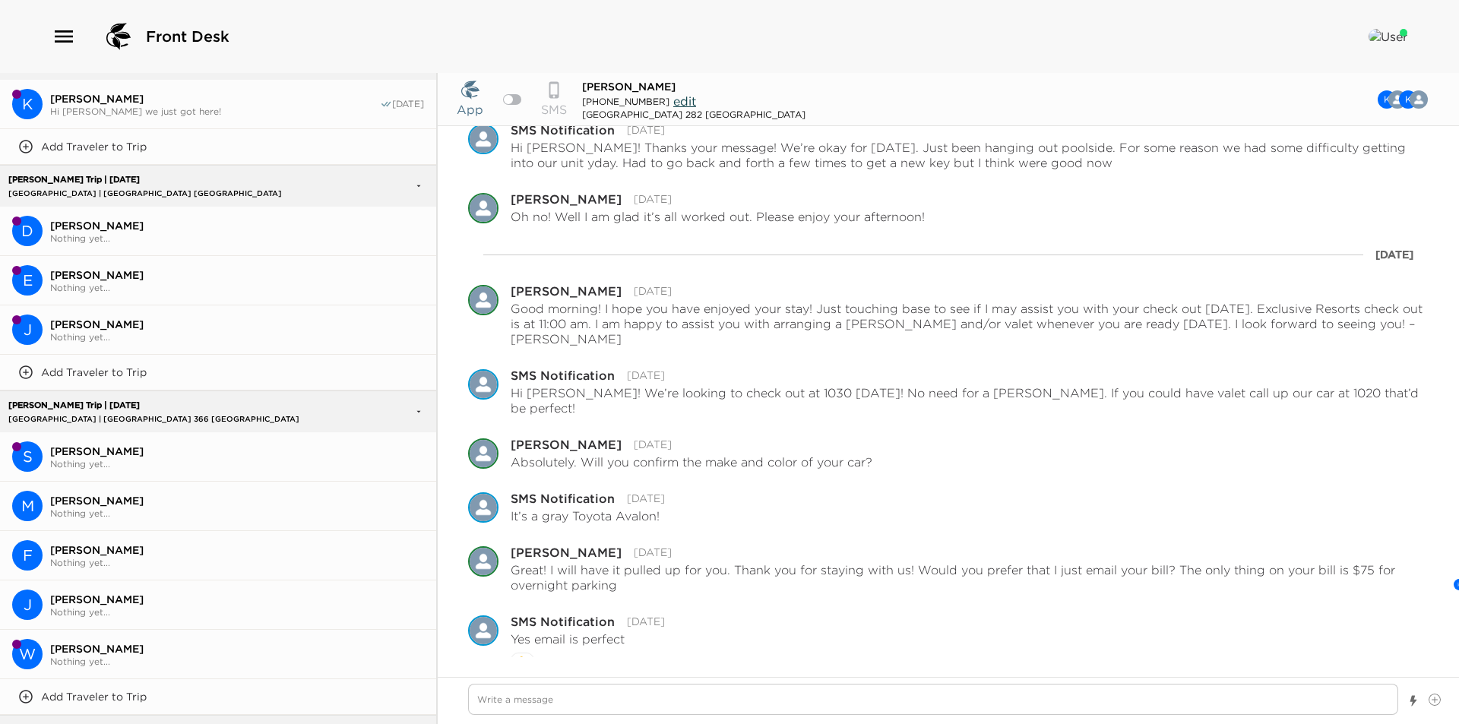
click at [511, 104] on div at bounding box center [512, 99] width 18 height 11
checkbox input "true"
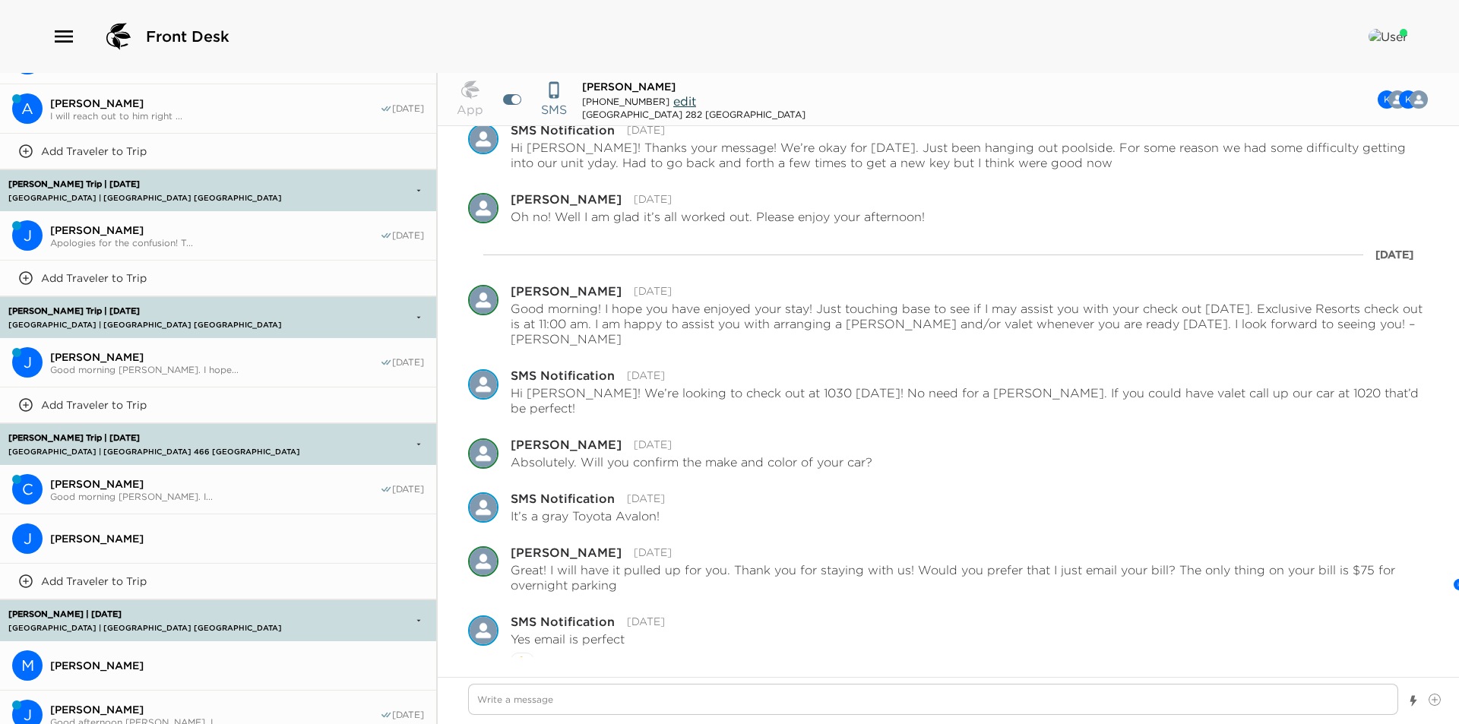
scroll to position [1151, 0]
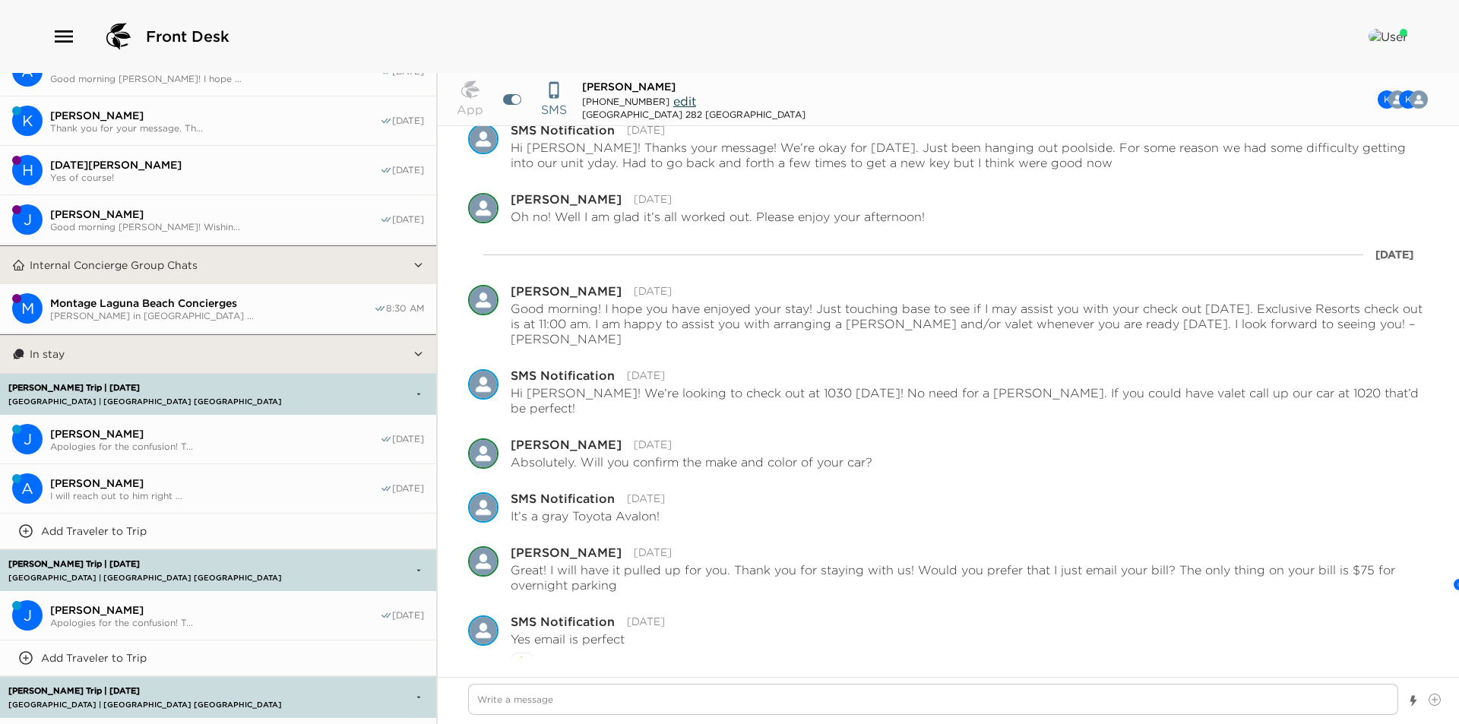
click at [195, 358] on button "In stay" at bounding box center [218, 354] width 387 height 38
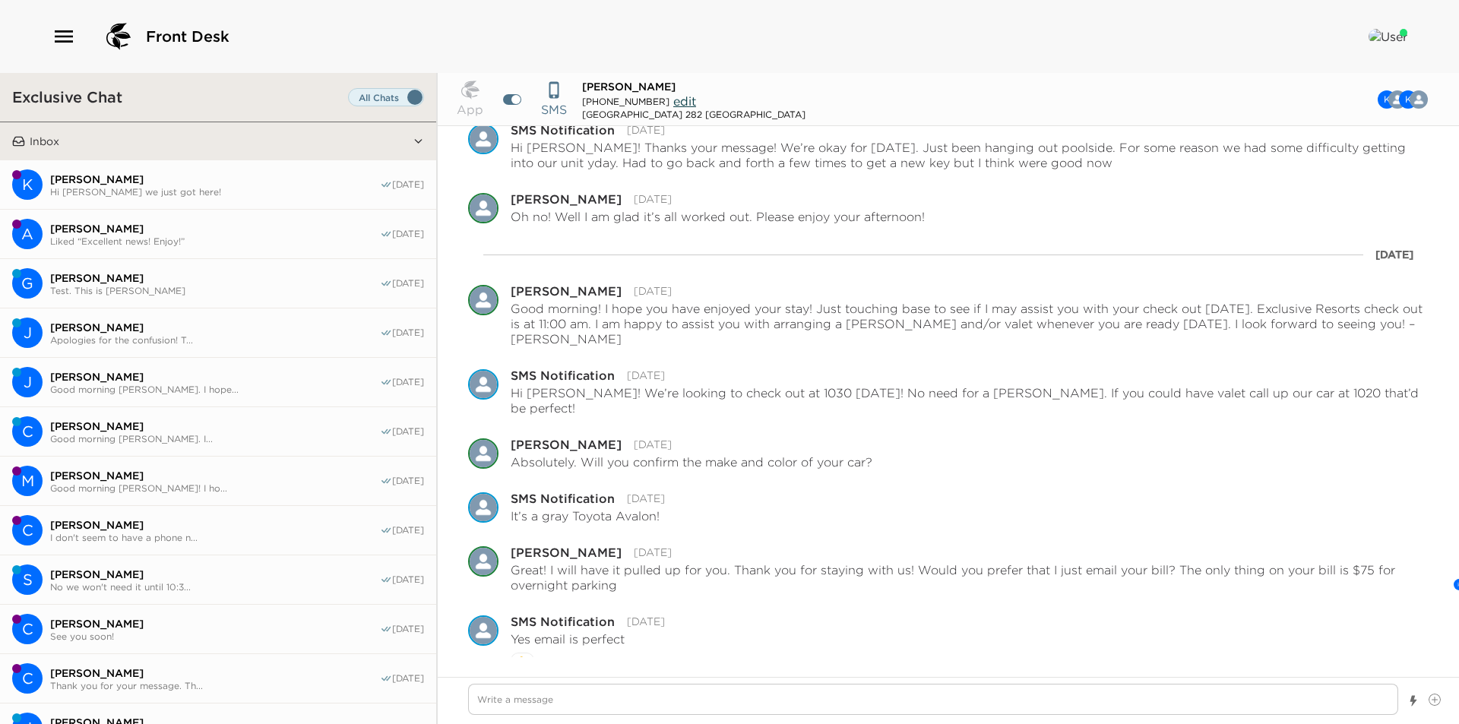
scroll to position [0, 0]
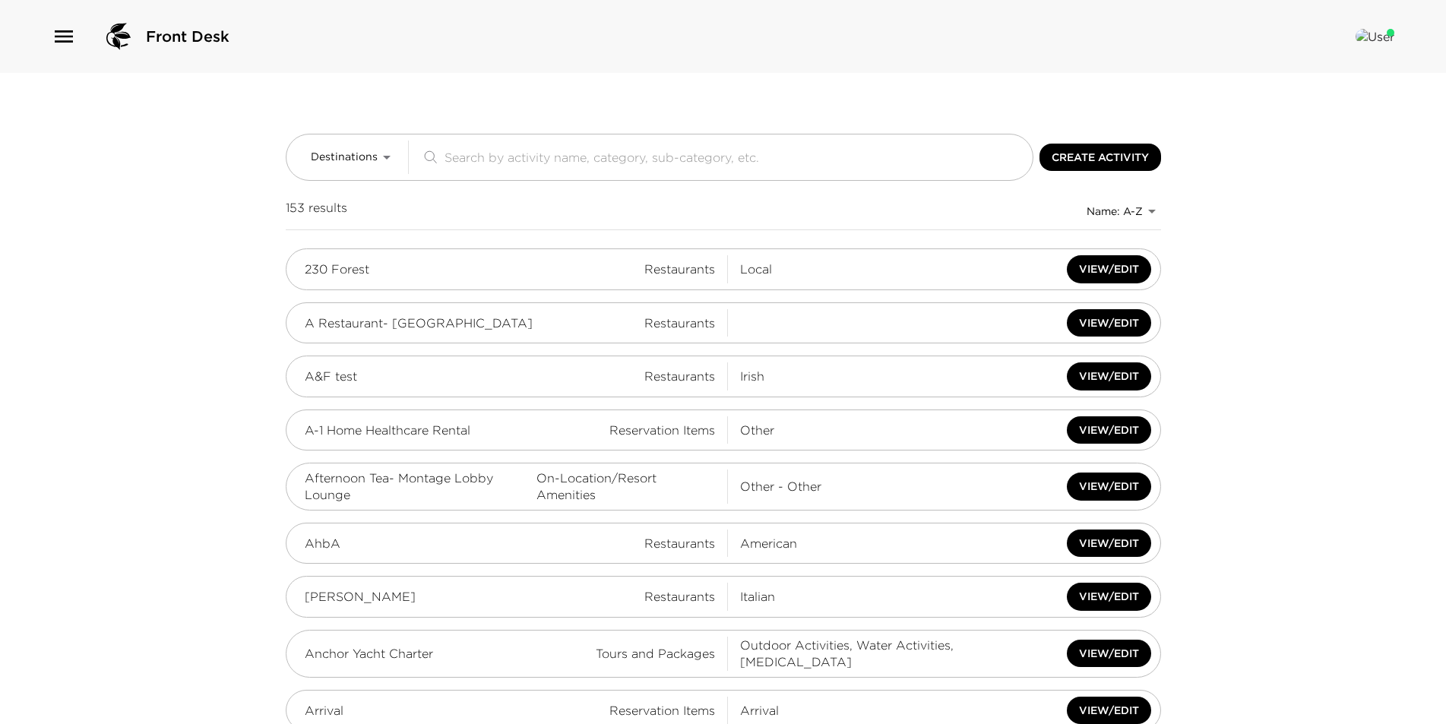
click at [103, 35] on img at bounding box center [118, 36] width 36 height 36
click at [60, 32] on icon "button" at bounding box center [64, 36] width 18 height 12
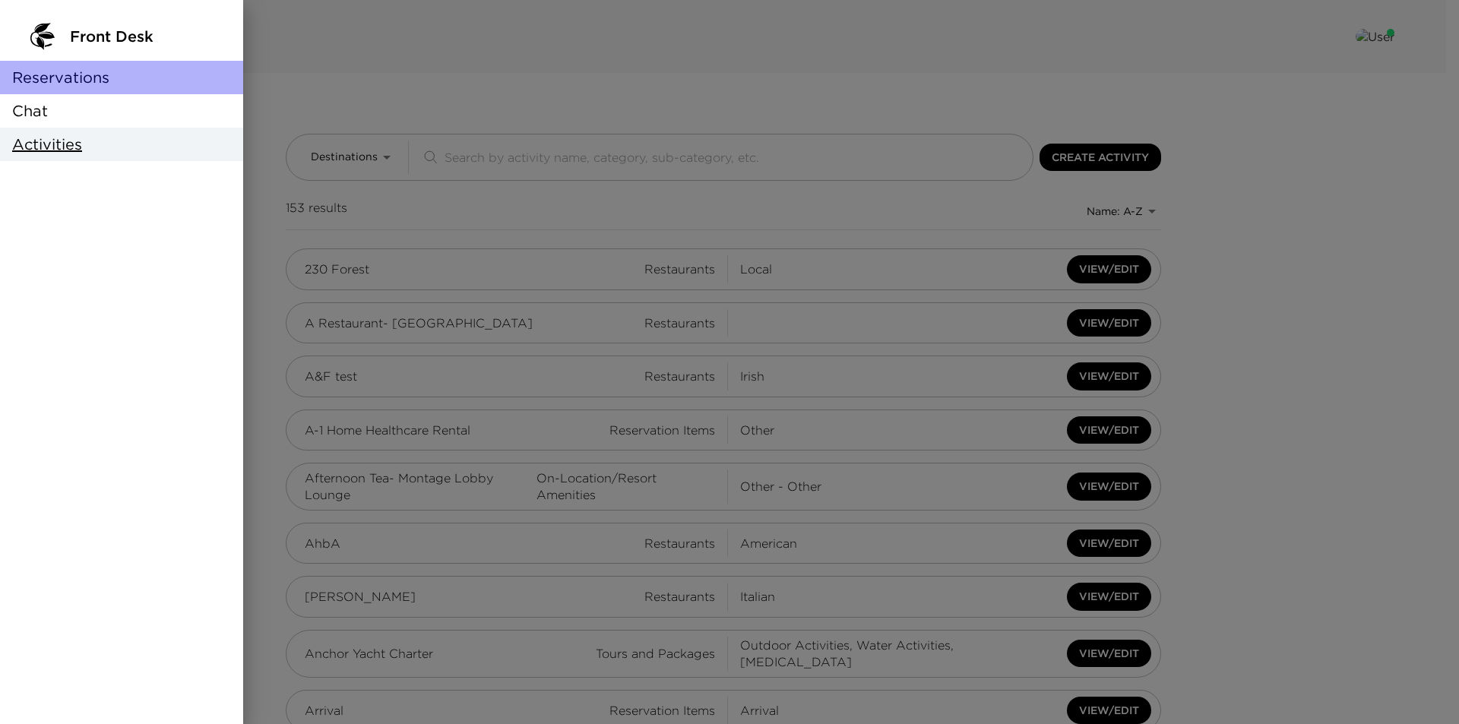
click at [77, 77] on span "Reservations" at bounding box center [60, 77] width 97 height 21
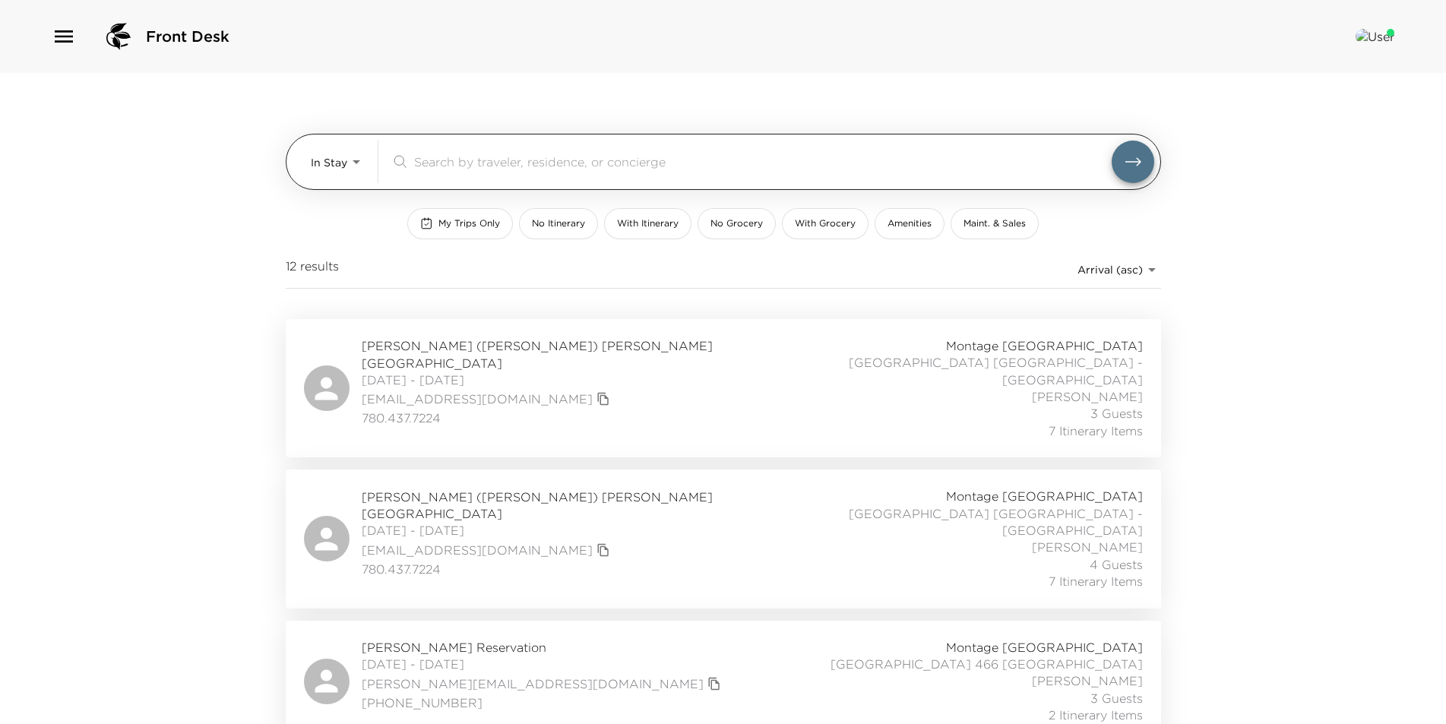
click at [342, 160] on body "Front Desk In Stay In-Stay ​ My Trips Only No Itinerary With Itinerary No Groce…" at bounding box center [723, 362] width 1446 height 724
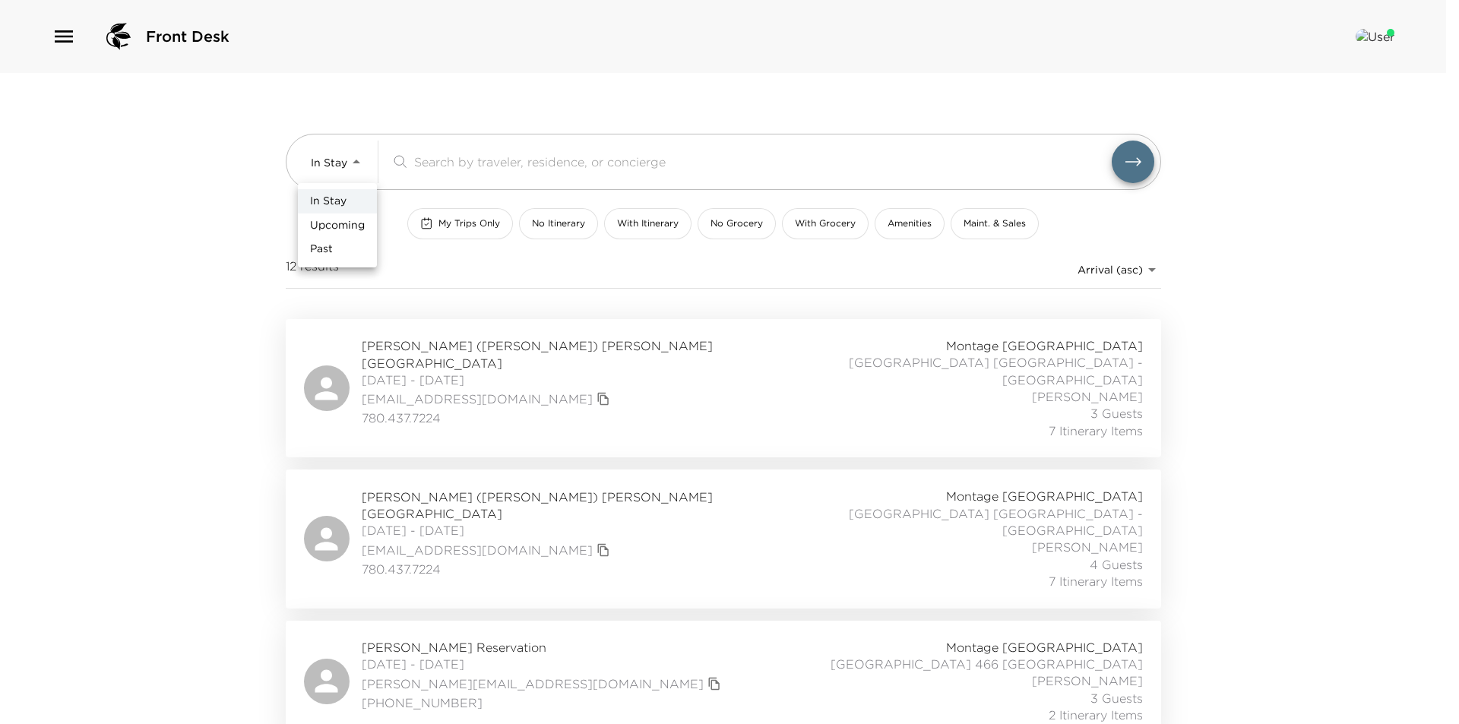
click at [343, 222] on span "Upcoming" at bounding box center [337, 225] width 55 height 15
type input "Upcoming"
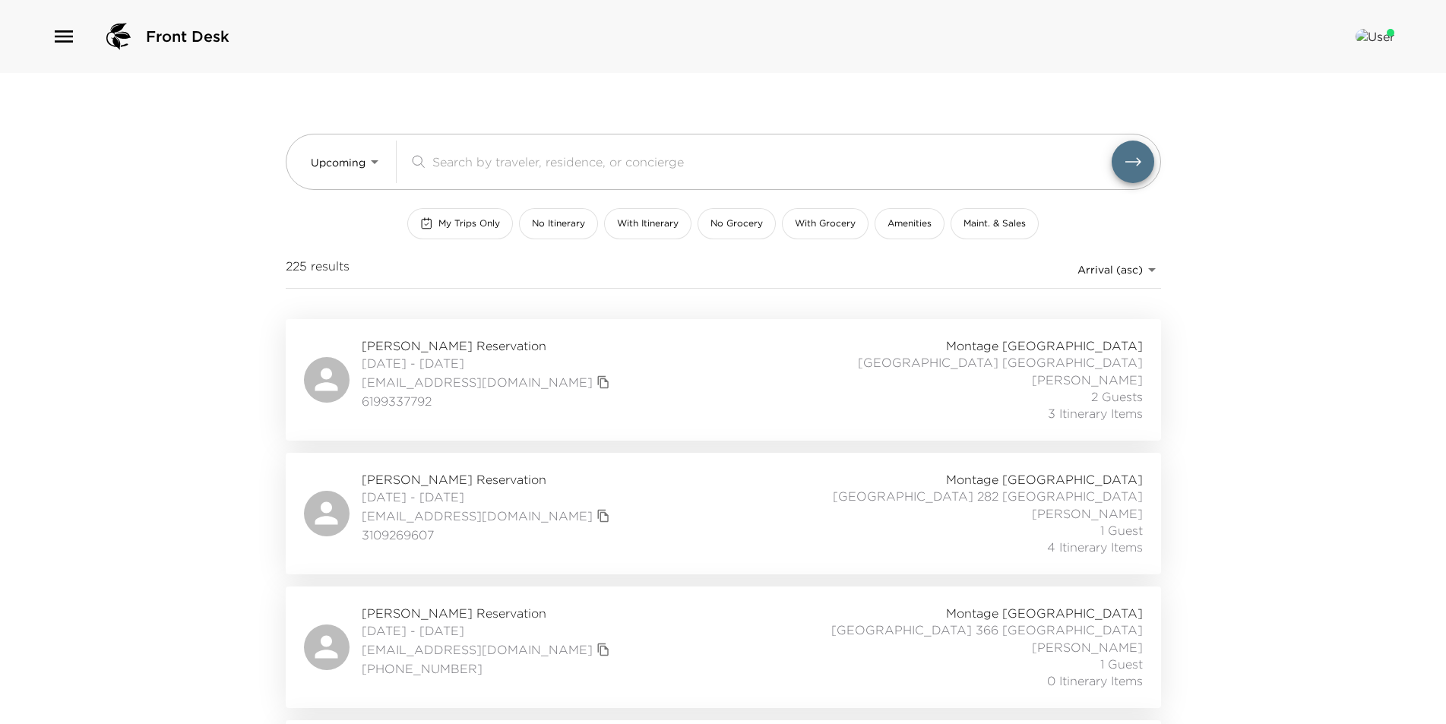
click at [560, 150] on div "​" at bounding box center [781, 162] width 745 height 43
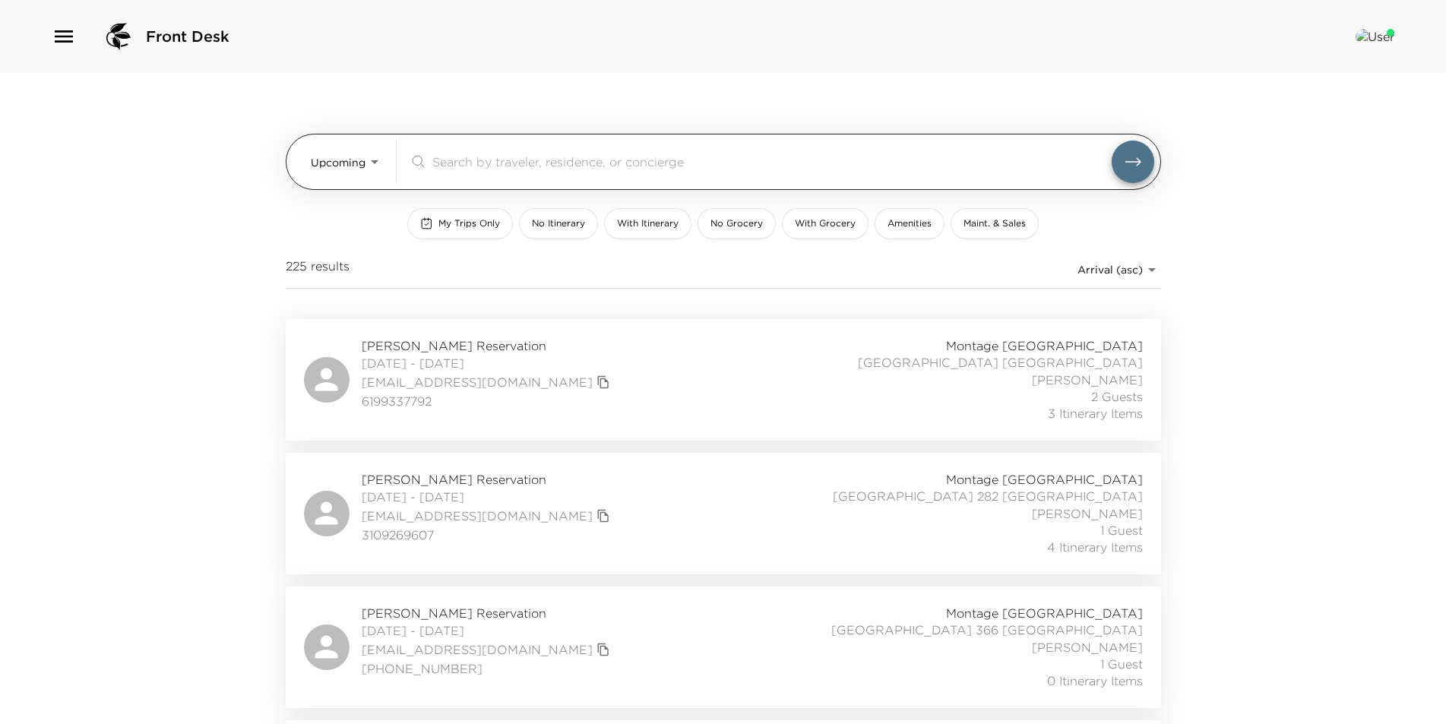
click at [561, 161] on input "search" at bounding box center [771, 161] width 679 height 17
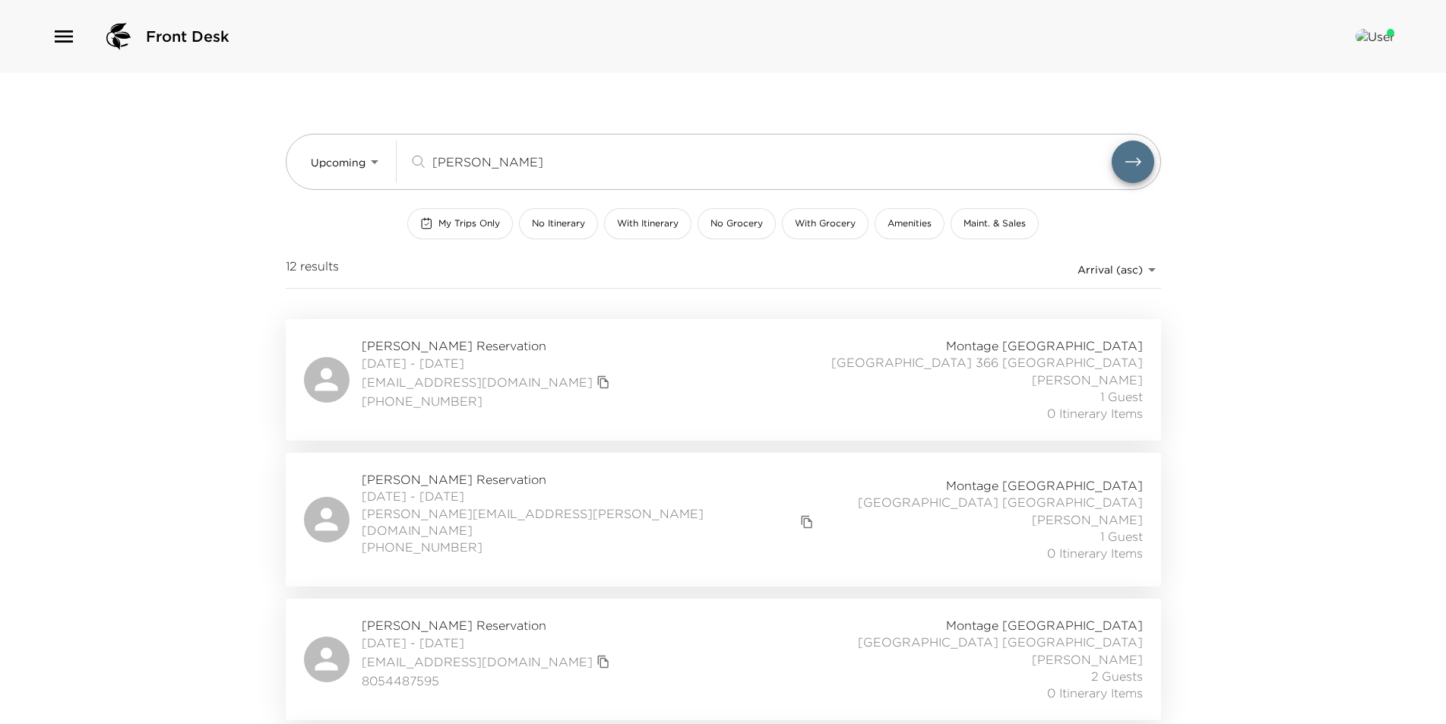
type input "[PERSON_NAME]"
click at [602, 384] on div "[PERSON_NAME] Reservation [DATE] - [DATE] [EMAIL_ADDRESS][DOMAIN_NAME] (949) 31…" at bounding box center [723, 379] width 839 height 85
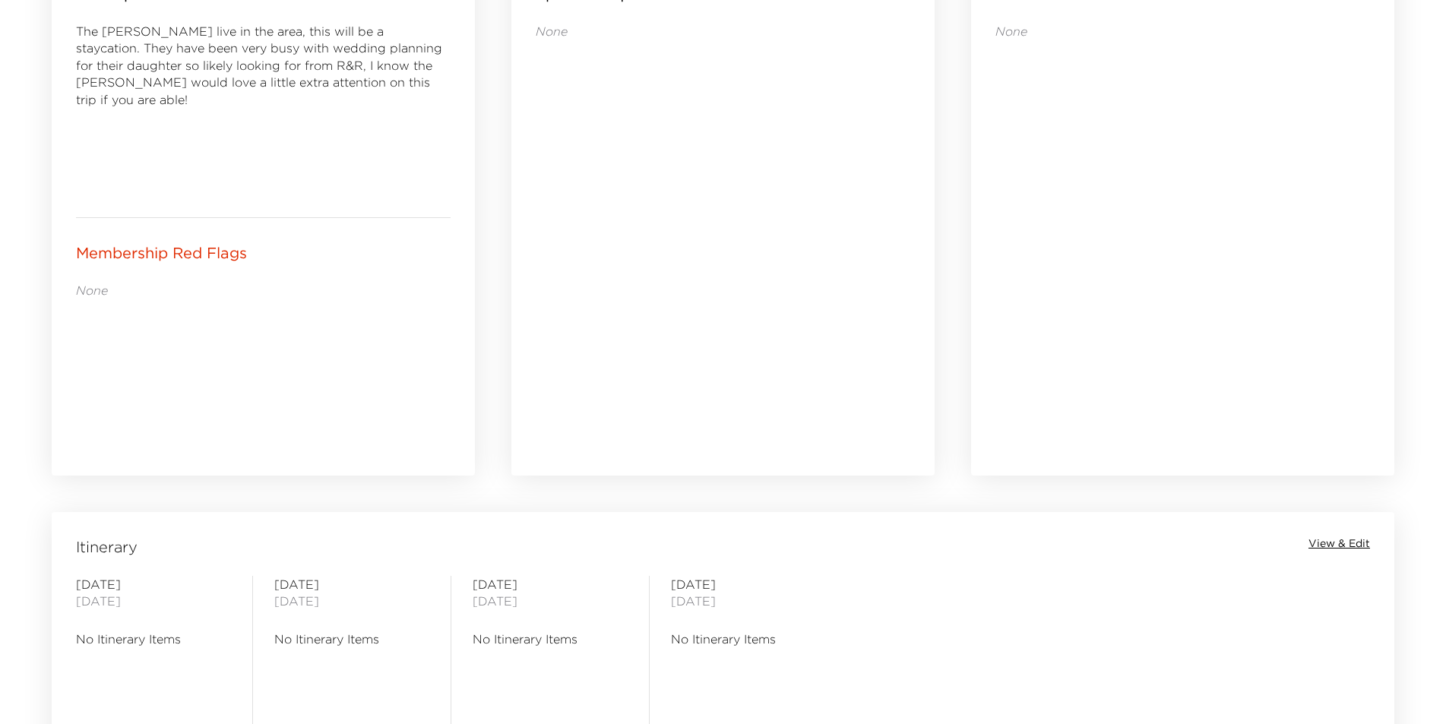
scroll to position [836, 0]
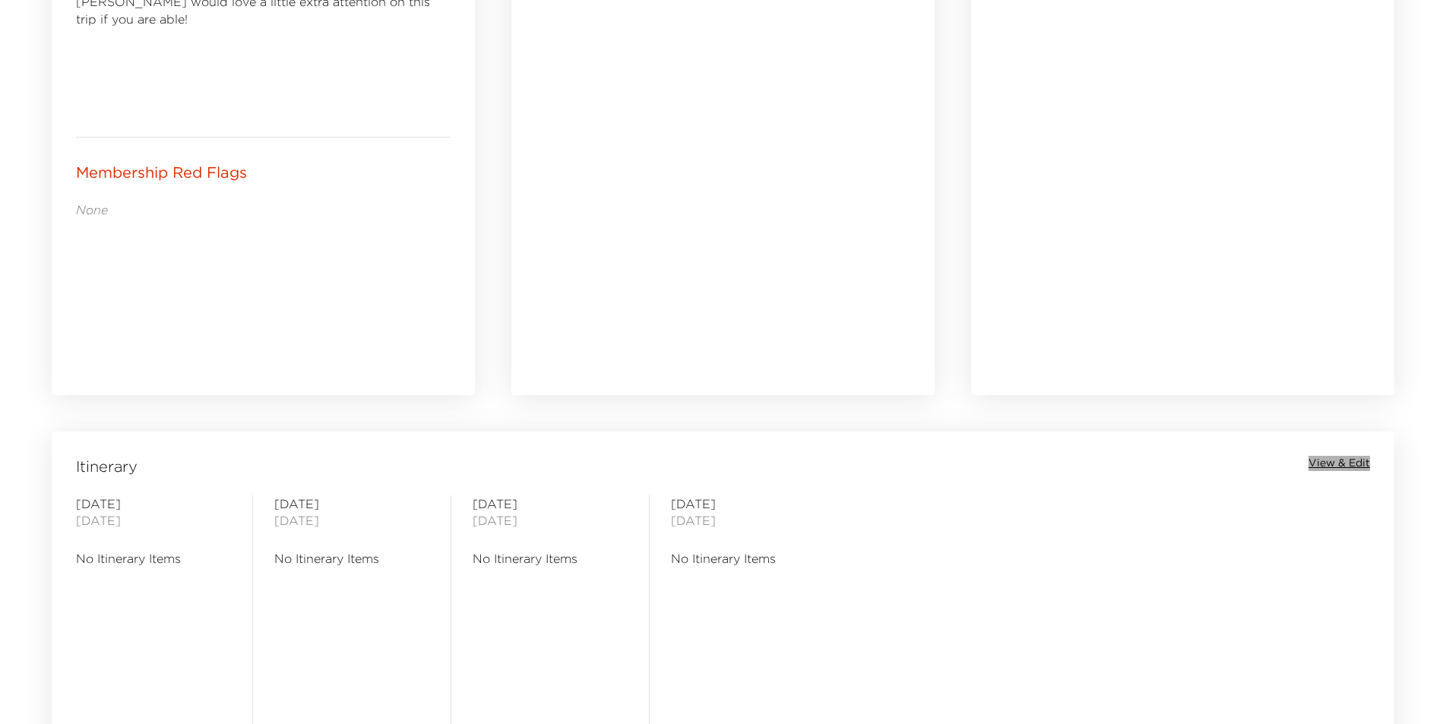
click at [1326, 467] on span "View & Edit" at bounding box center [1339, 463] width 62 height 15
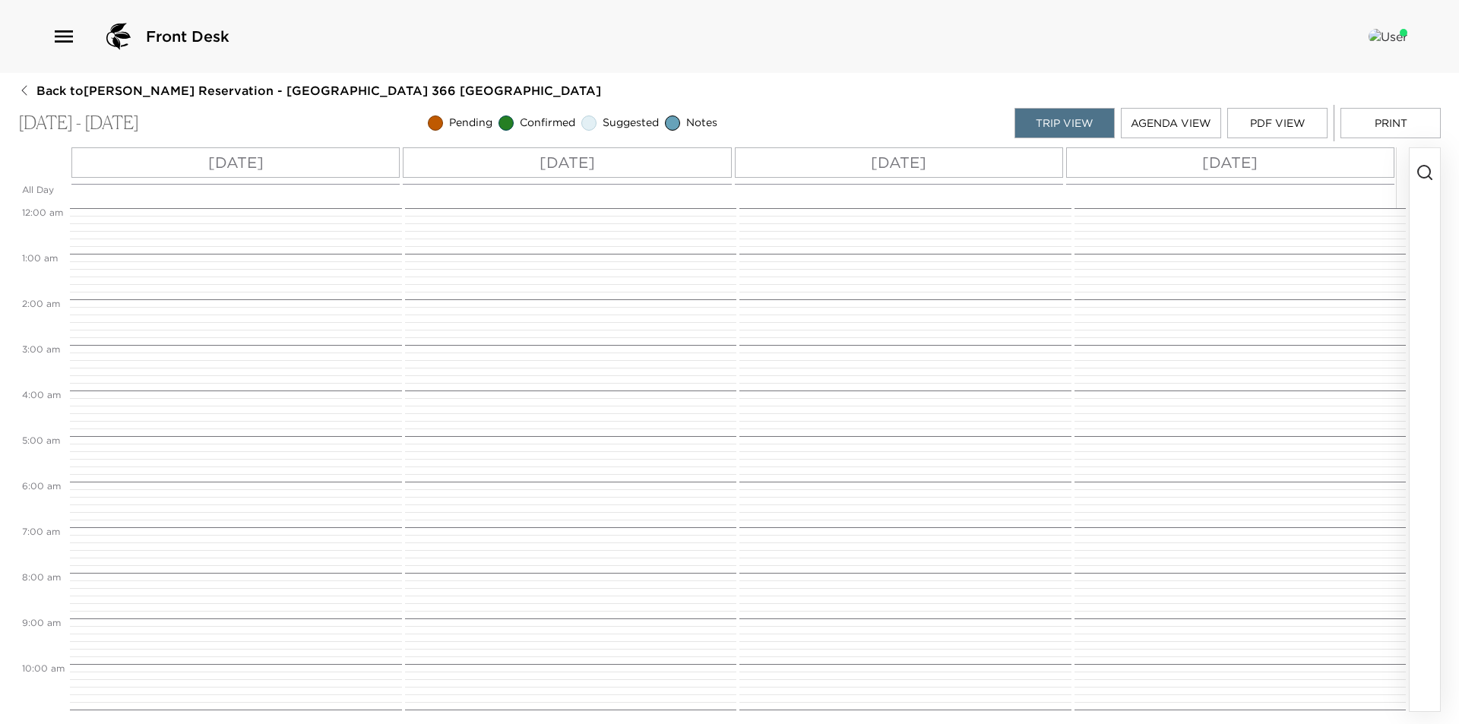
scroll to position [365, 0]
click at [1437, 194] on button "button" at bounding box center [1424, 429] width 30 height 563
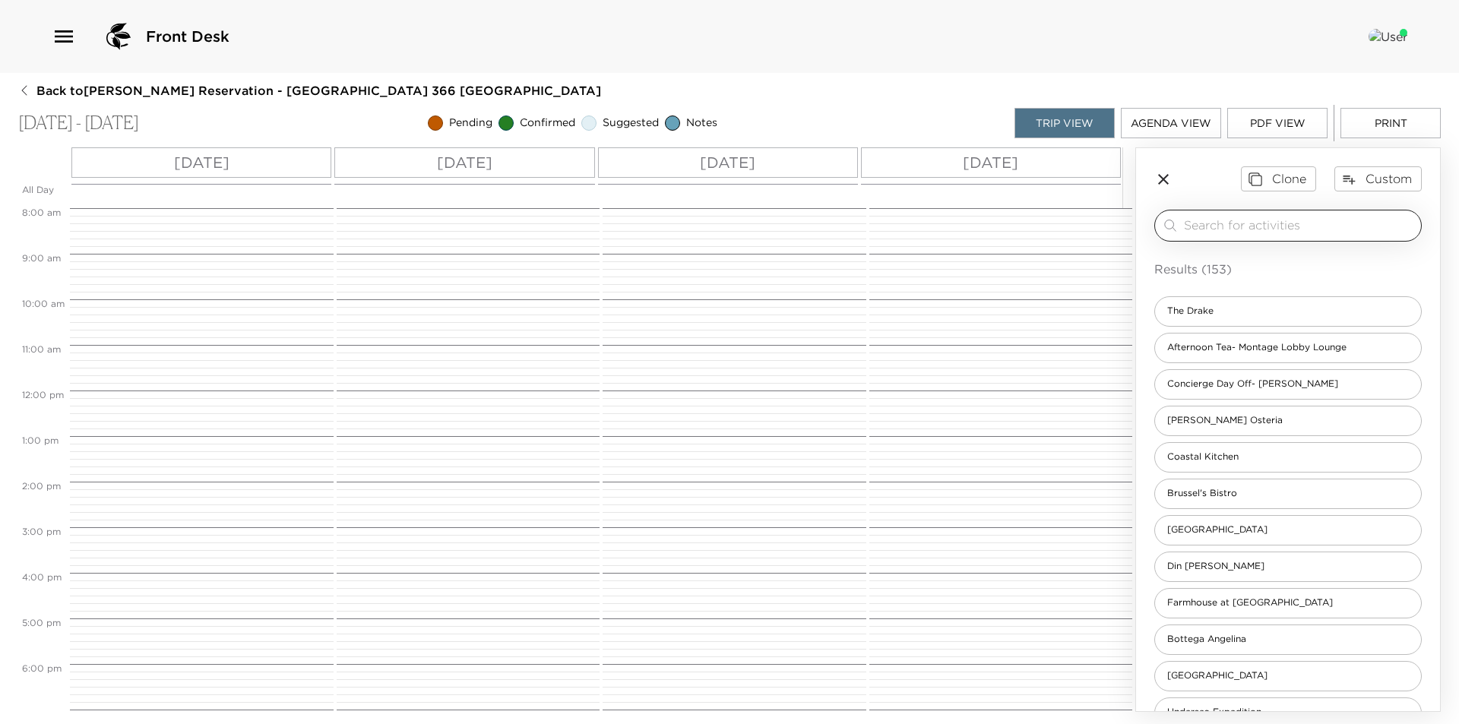
click at [1273, 234] on div "​" at bounding box center [1299, 226] width 231 height 18
click at [1275, 223] on input "search" at bounding box center [1299, 225] width 231 height 17
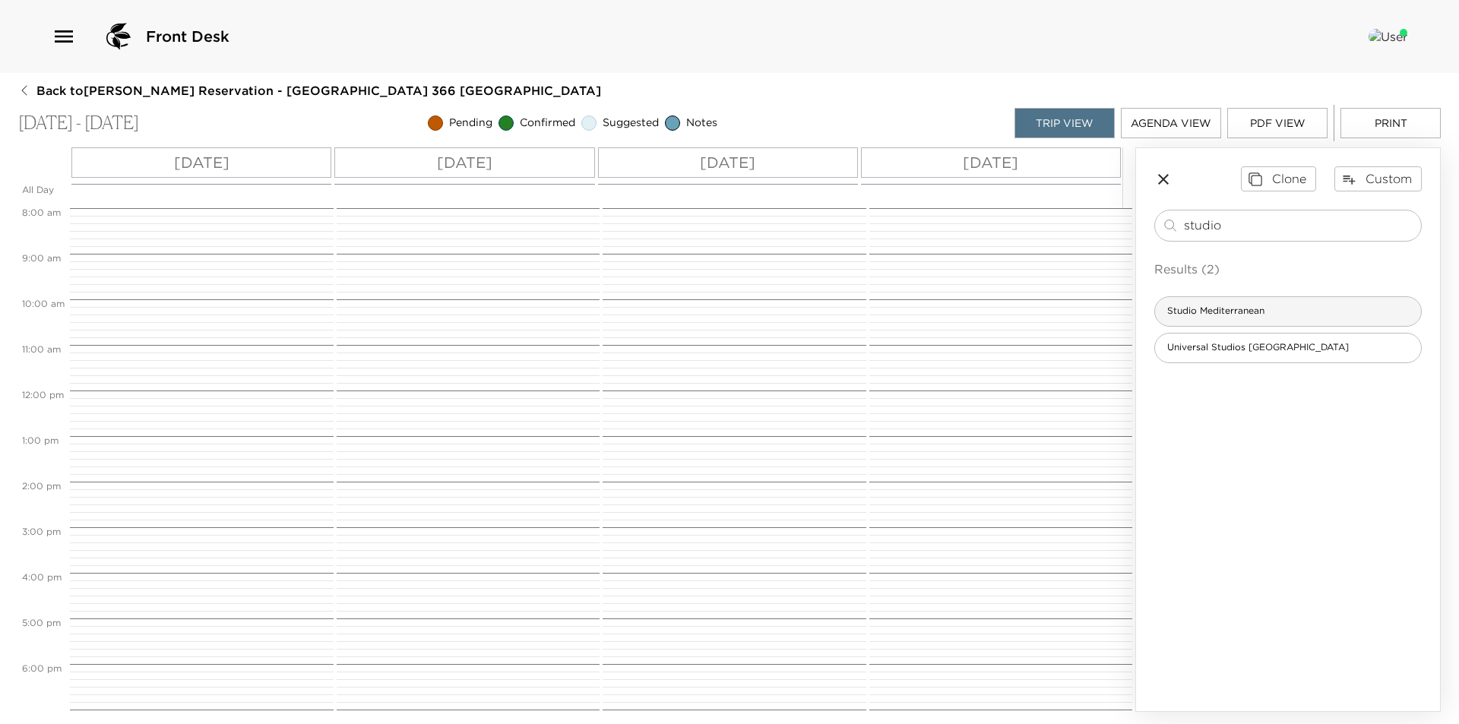
type input "studio"
click at [1285, 311] on div "Studio Mediterranean" at bounding box center [1287, 311] width 267 height 30
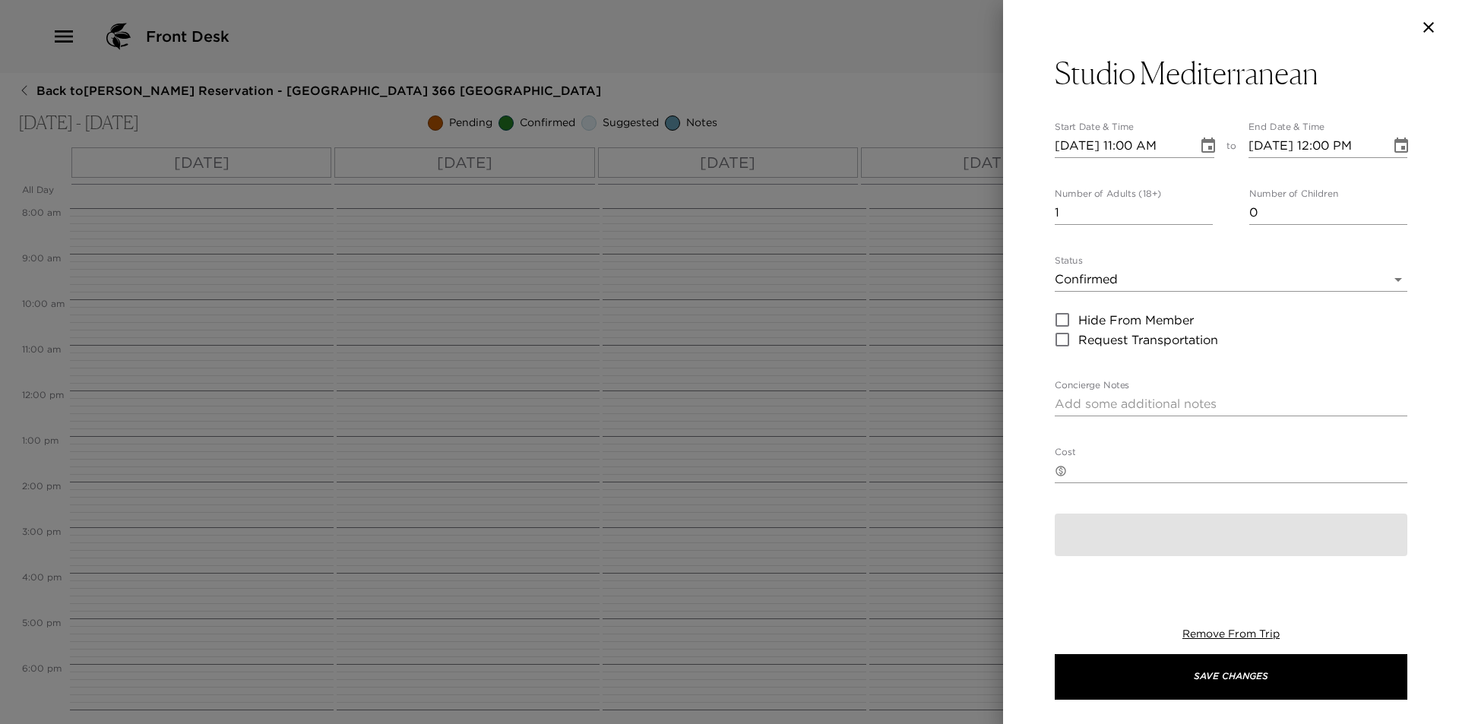
type textarea "Your dining reservation at Studio Mediterranean is confirmed. Studio Mediterran…"
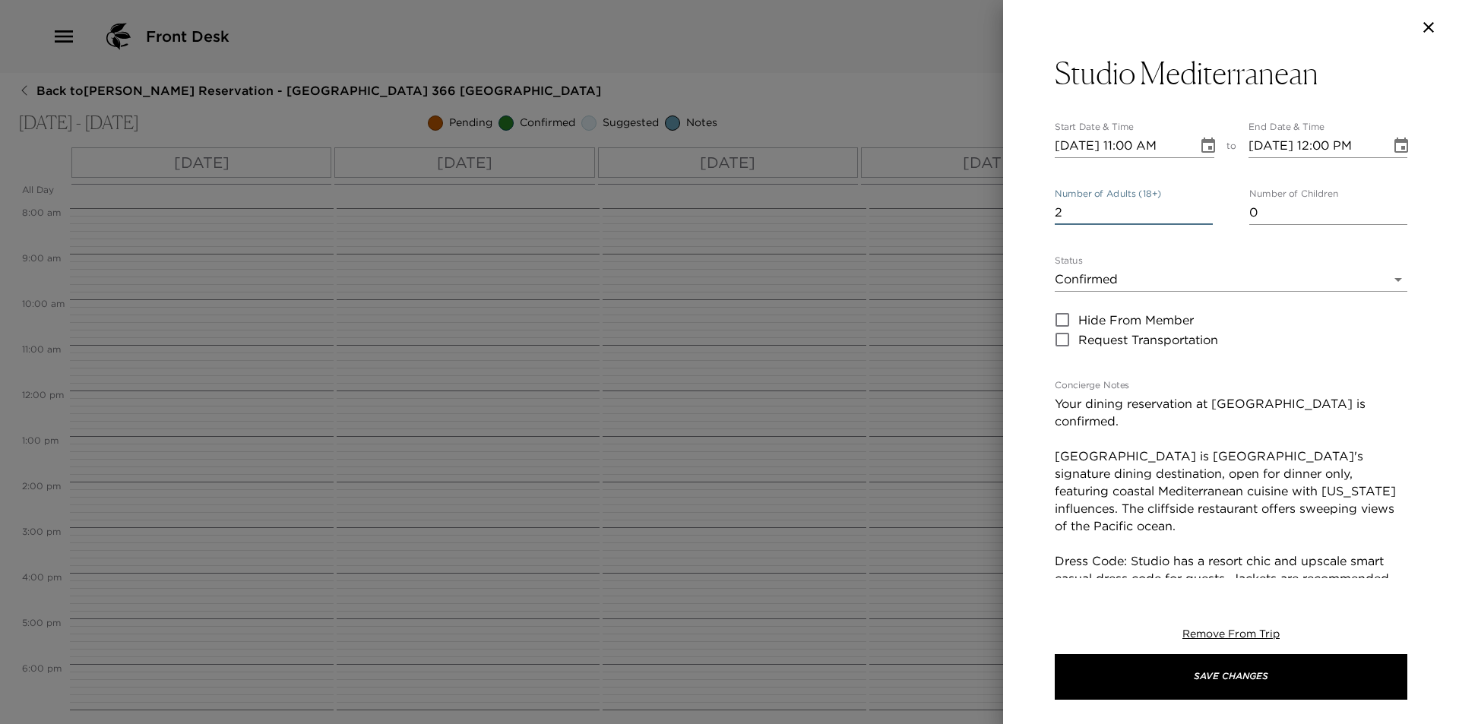
type input "2"
click at [1203, 207] on input "2" at bounding box center [1134, 213] width 158 height 24
click at [1199, 142] on icon "Choose date, selected date is Sep 7, 2025" at bounding box center [1208, 146] width 18 height 18
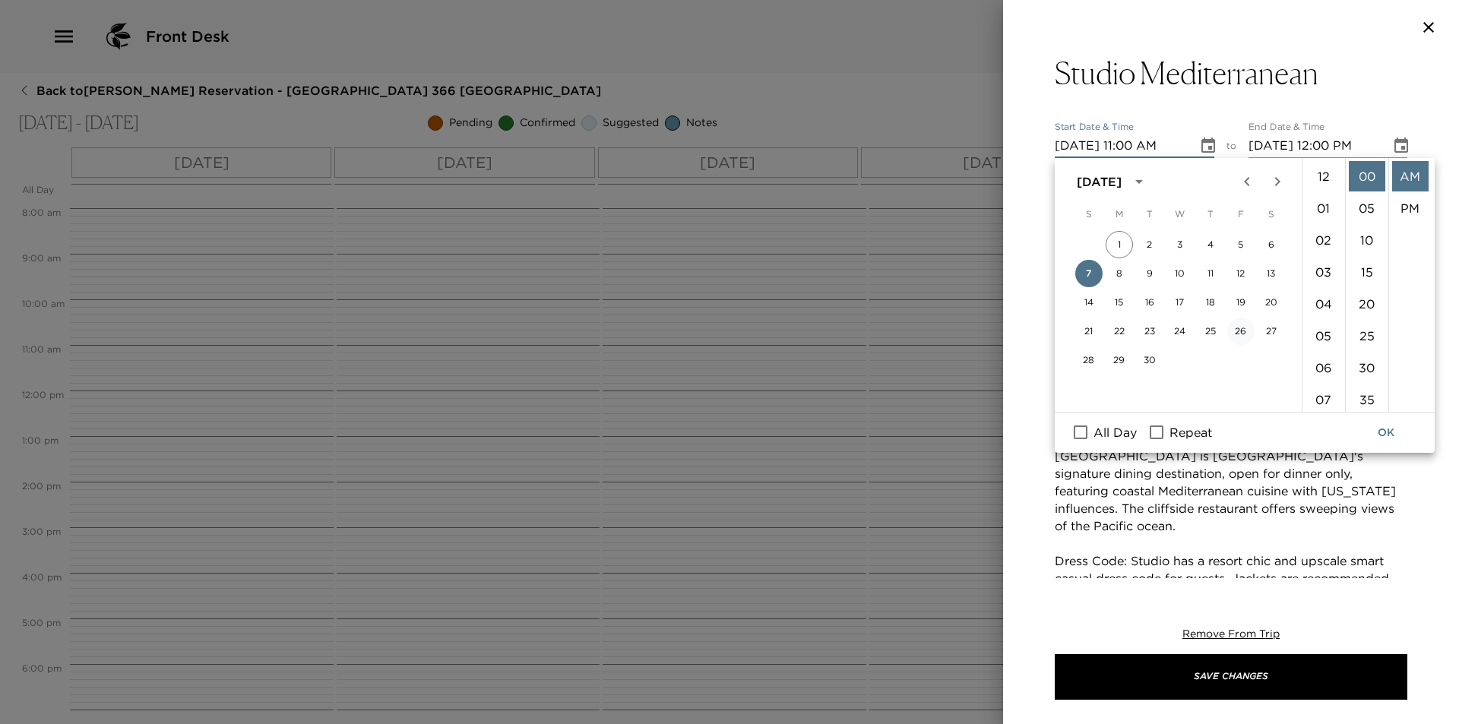
scroll to position [351, 0]
click at [1123, 264] on button "8" at bounding box center [1118, 273] width 27 height 27
type input "09/08/2025 11:00 AM"
type input "09/08/2025 12:00 PM"
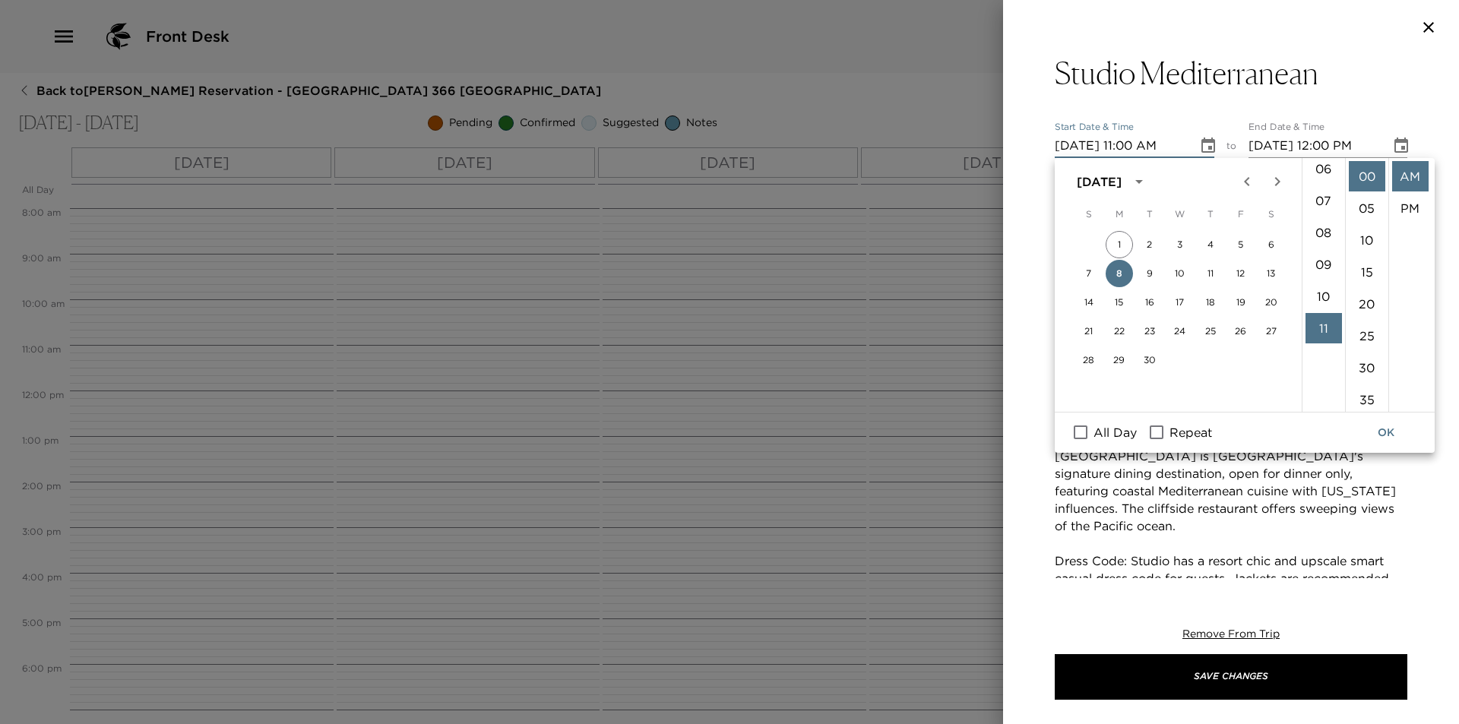
click at [1311, 153] on input "09/08/2025 12:00 PM" at bounding box center [1314, 146] width 132 height 24
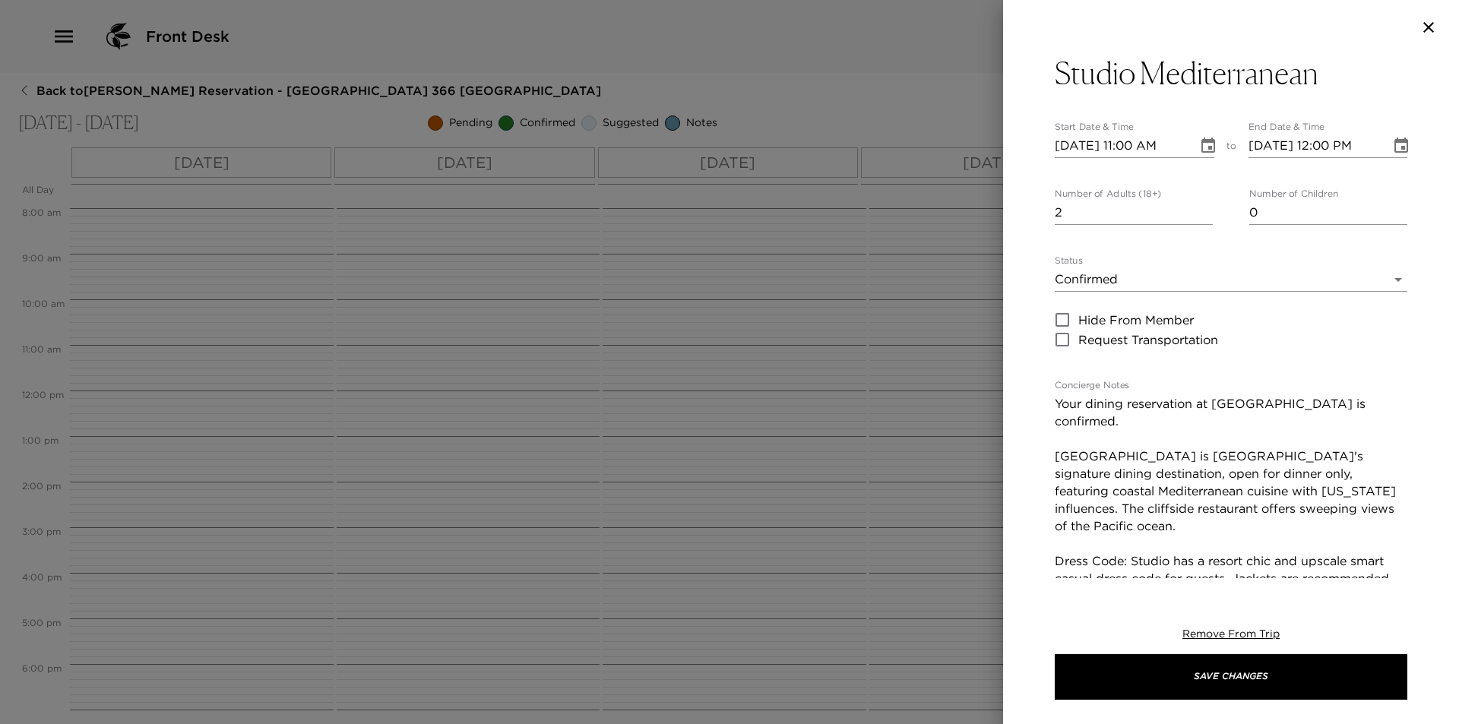
click at [1203, 146] on icon "Choose date, selected date is Sep 8, 2025" at bounding box center [1208, 145] width 14 height 15
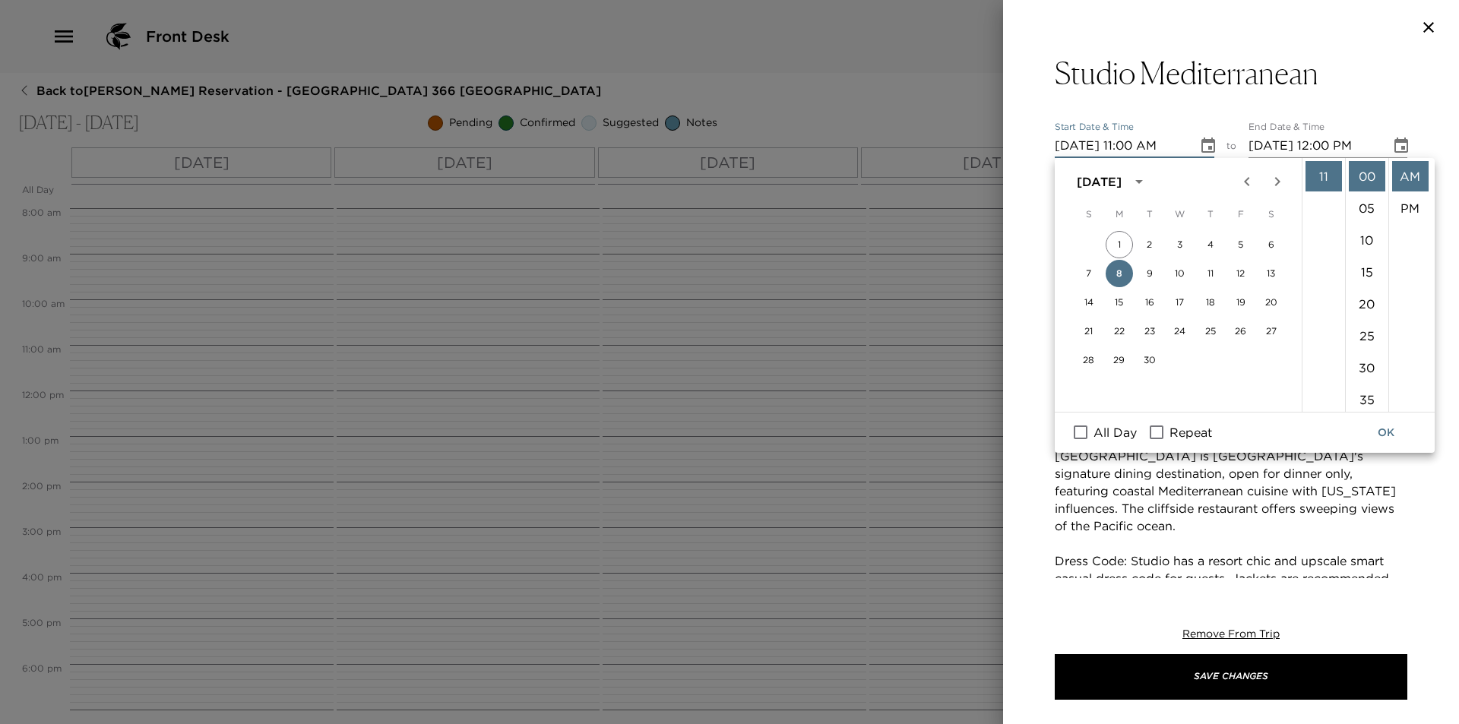
scroll to position [123, 0]
click at [1318, 244] on li "06" at bounding box center [1323, 244] width 36 height 30
click at [1358, 372] on li "30" at bounding box center [1367, 368] width 36 height 30
click at [1397, 203] on li "PM" at bounding box center [1410, 208] width 36 height 30
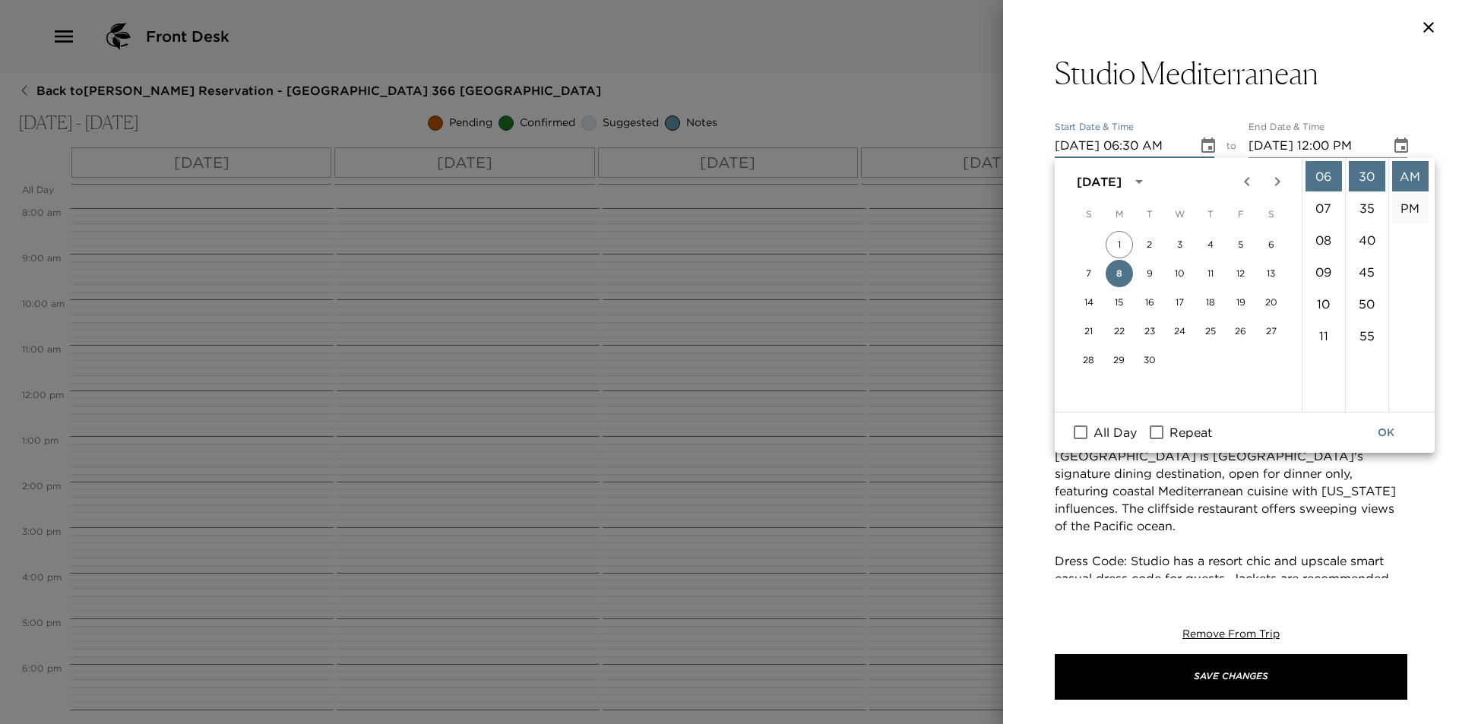
type input "09/08/2025 06:30 PM"
type input "09/08/2025 07:30 PM"
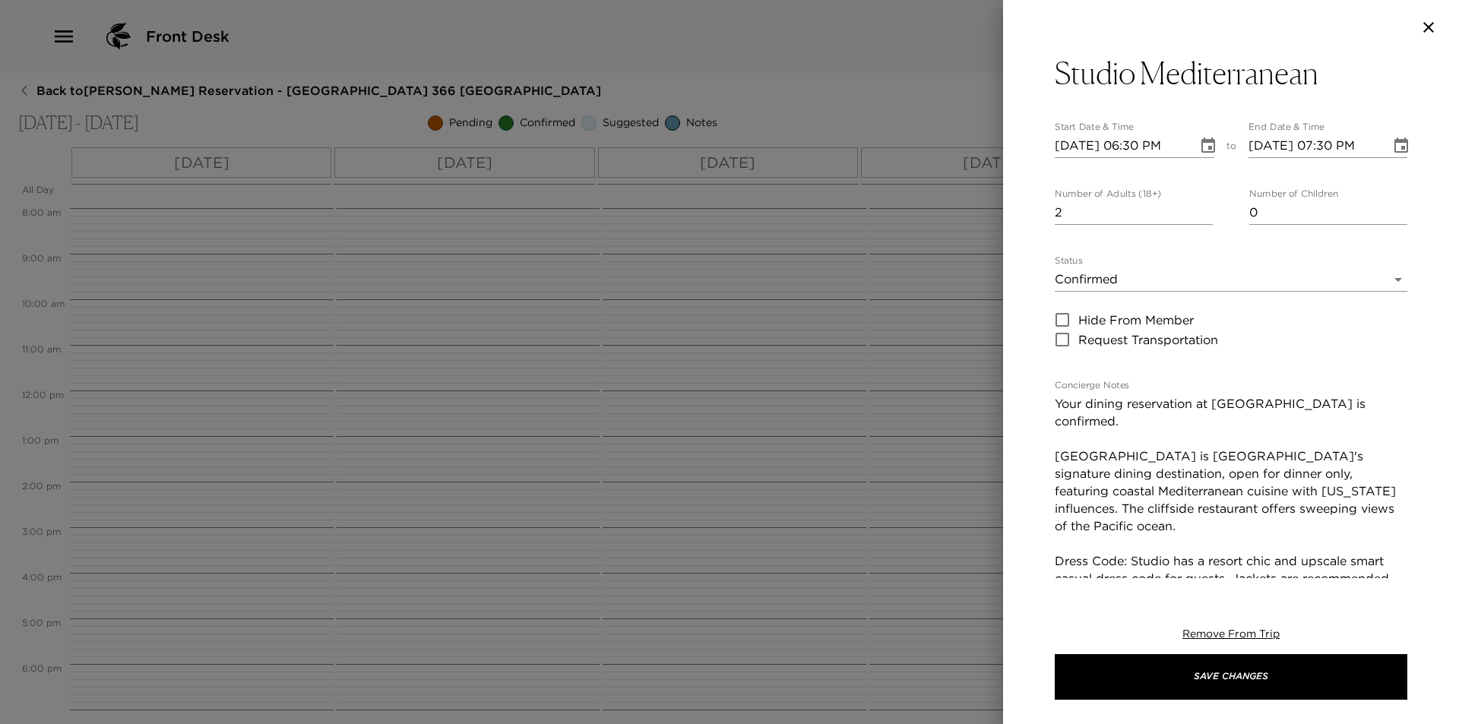
scroll to position [32, 0]
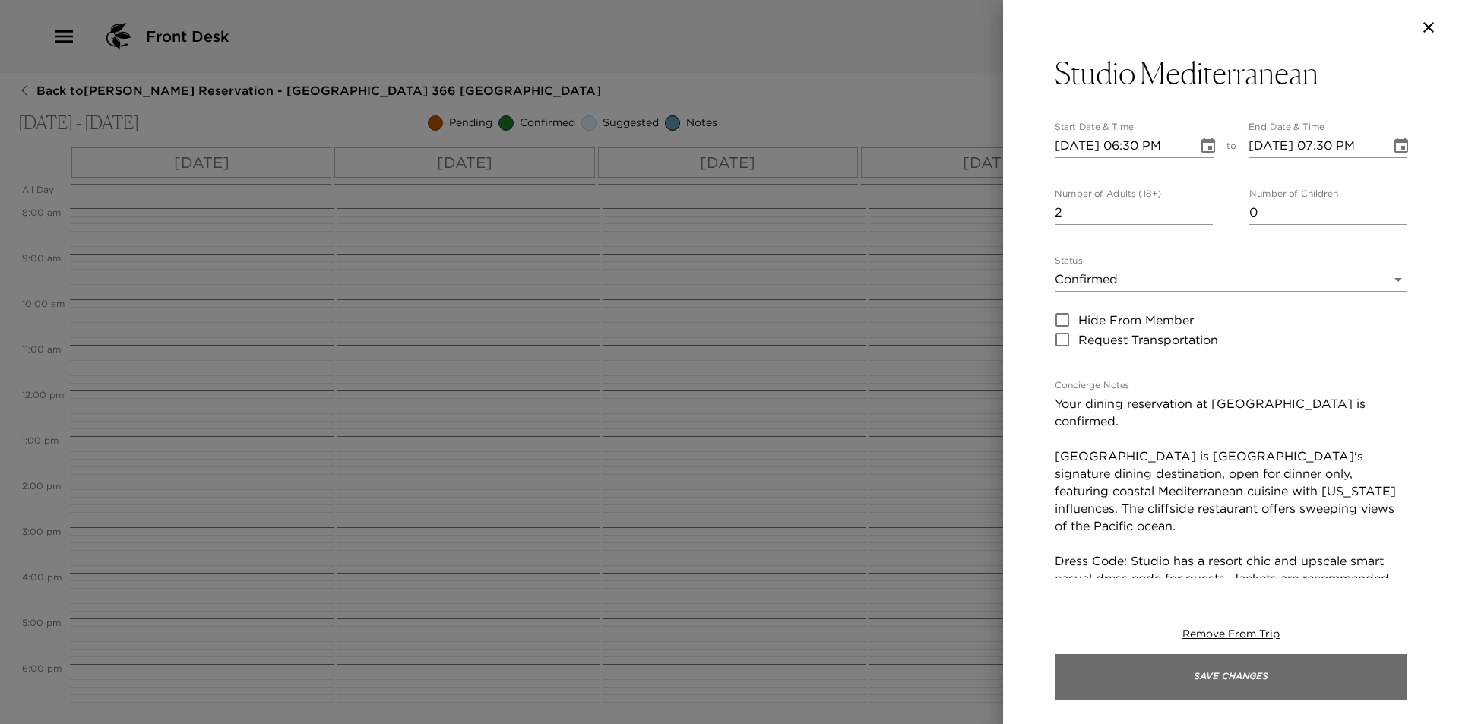
click at [1216, 675] on button "Save Changes" at bounding box center [1231, 677] width 353 height 46
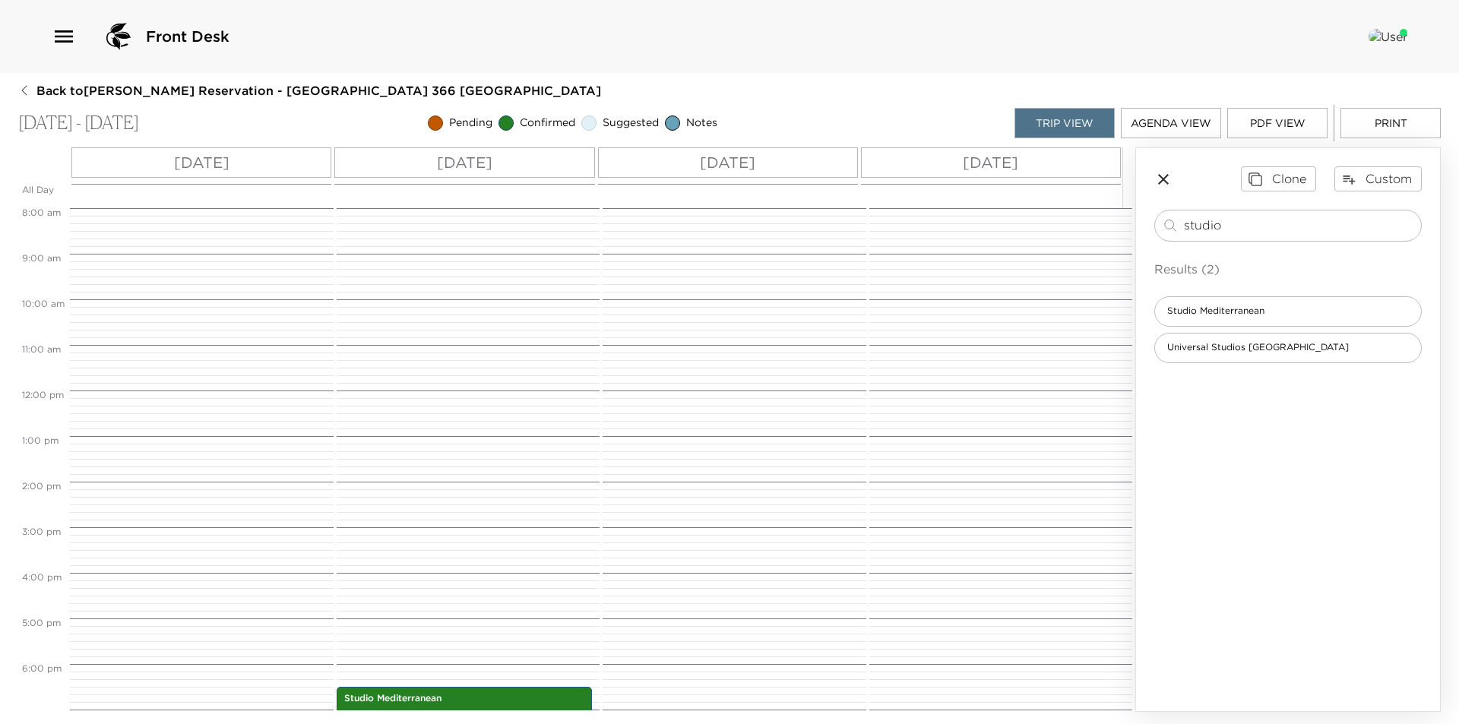
click at [1379, 107] on div "Trip View Agenda View PDF View Print" at bounding box center [1227, 123] width 426 height 36
click at [1381, 119] on button "Print" at bounding box center [1390, 123] width 100 height 30
